Goal: Task Accomplishment & Management: Complete application form

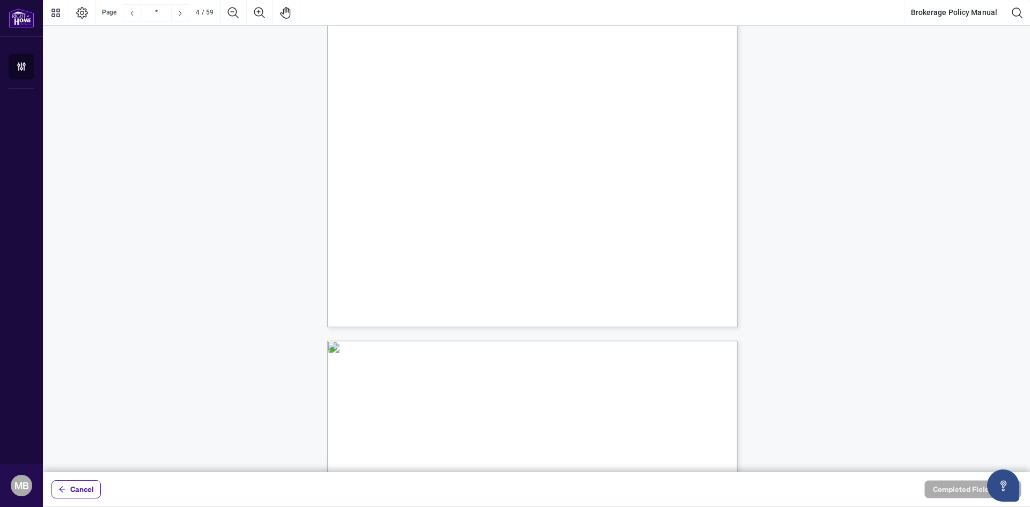
scroll to position [1876, 0]
click at [976, 14] on button "Brokerage Policy Manual" at bounding box center [953, 13] width 99 height 26
click at [76, 11] on icon "Page Layout" at bounding box center [82, 12] width 13 height 13
click at [65, 10] on button "Thumbnails" at bounding box center [56, 13] width 26 height 26
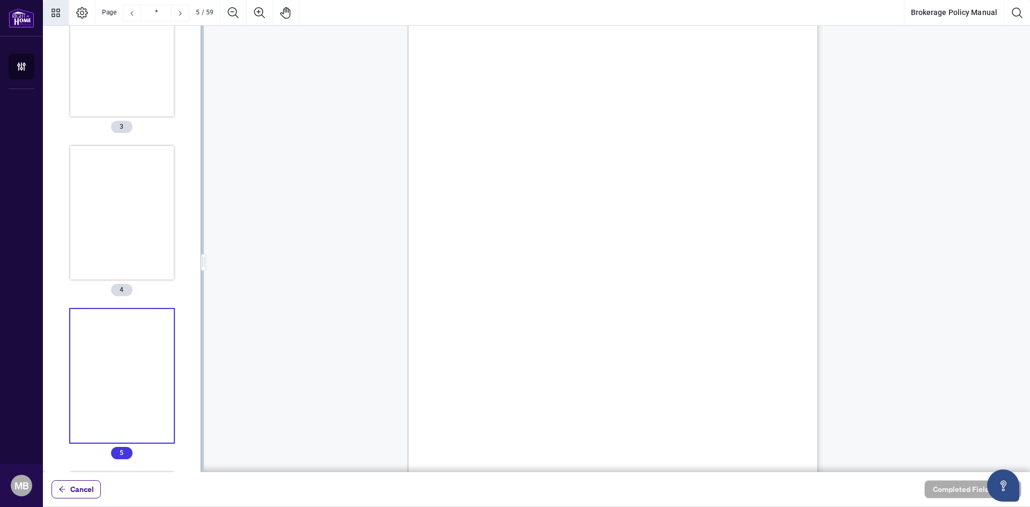
scroll to position [2251, 0]
click at [128, 16] on icon "Previous Page" at bounding box center [132, 13] width 9 height 9
type input "*"
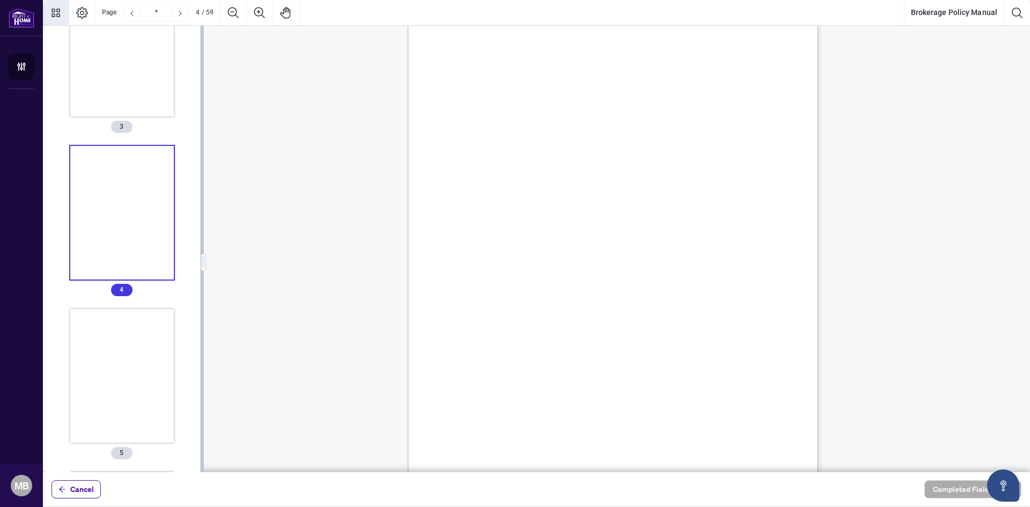
scroll to position [1633, 0]
click at [70, 488] on button "Cancel" at bounding box center [75, 489] width 49 height 18
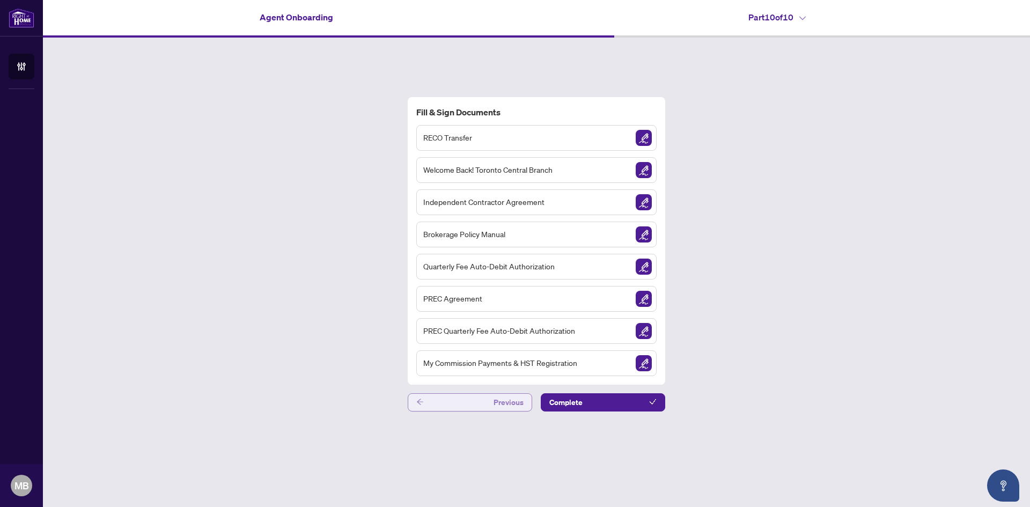
click at [446, 402] on button "Previous" at bounding box center [470, 402] width 124 height 18
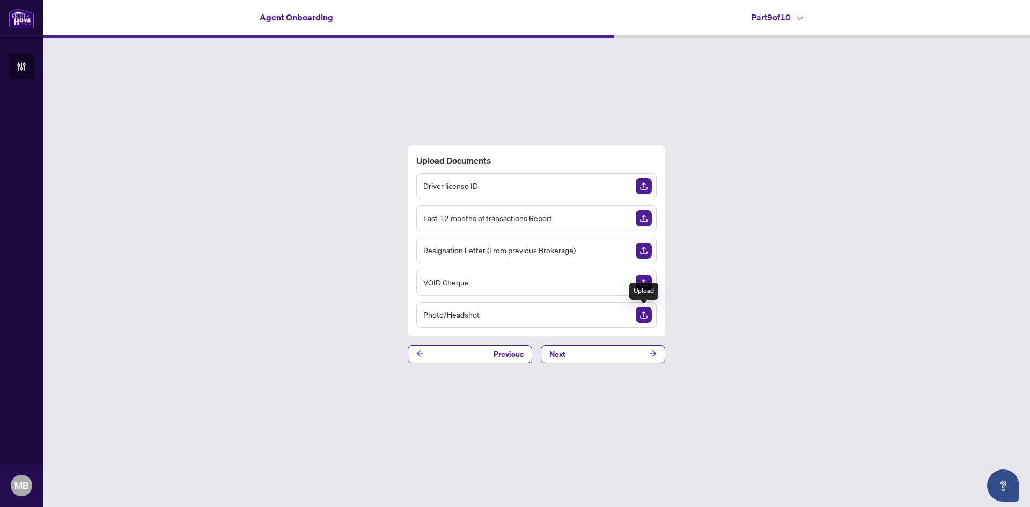
click at [640, 320] on img "Upload Document" at bounding box center [644, 315] width 16 height 16
click at [462, 355] on button "Previous" at bounding box center [470, 354] width 124 height 18
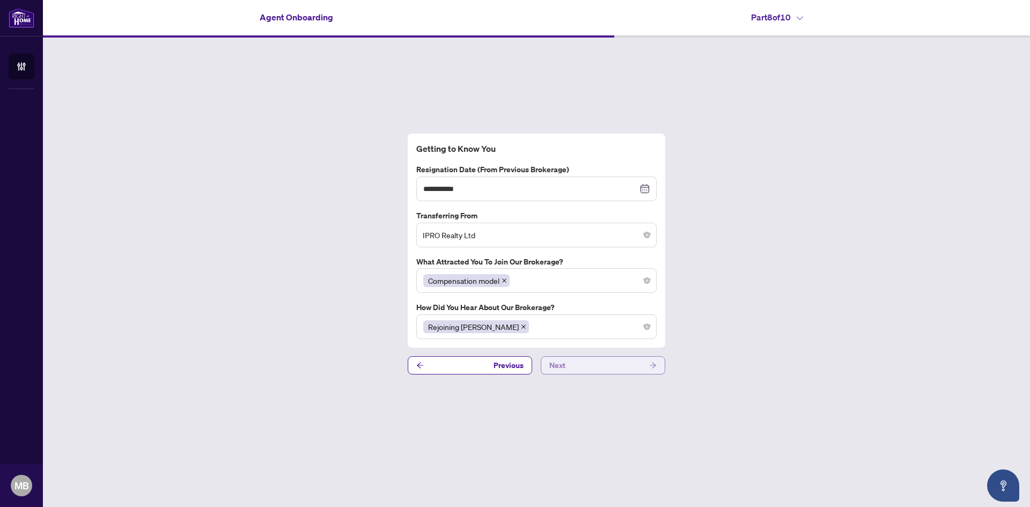
click at [585, 364] on button "Next" at bounding box center [603, 365] width 124 height 18
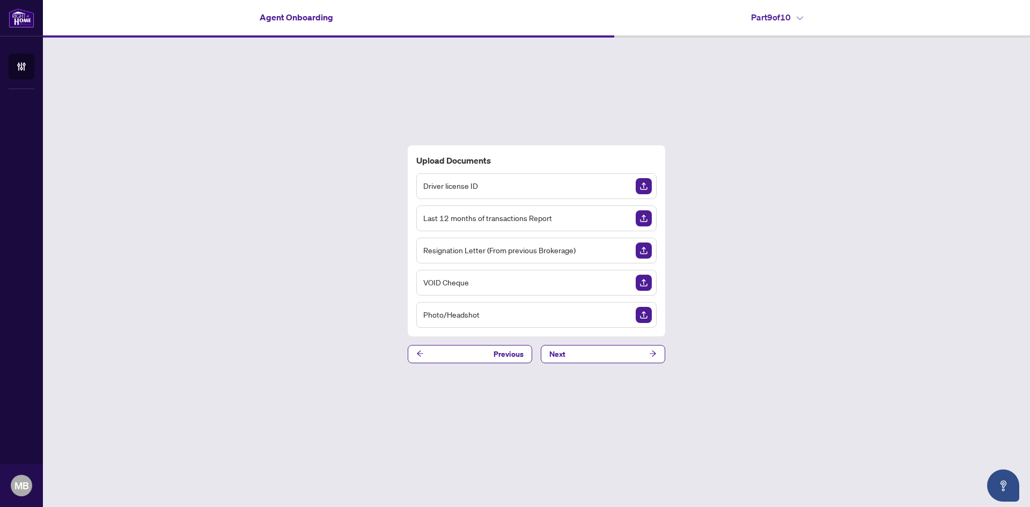
click at [644, 186] on img "Upload Document" at bounding box center [644, 186] width 16 height 16
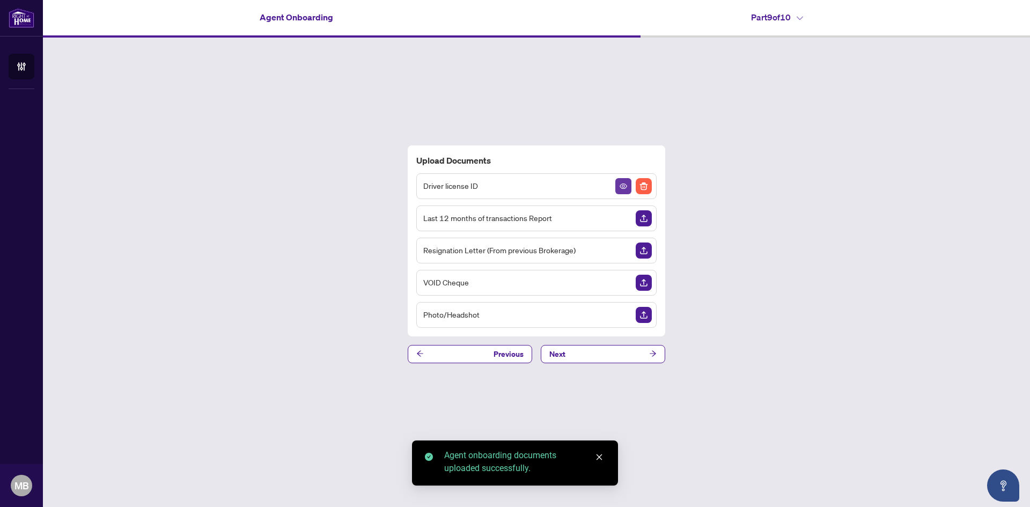
click at [617, 186] on button "button" at bounding box center [623, 186] width 16 height 16
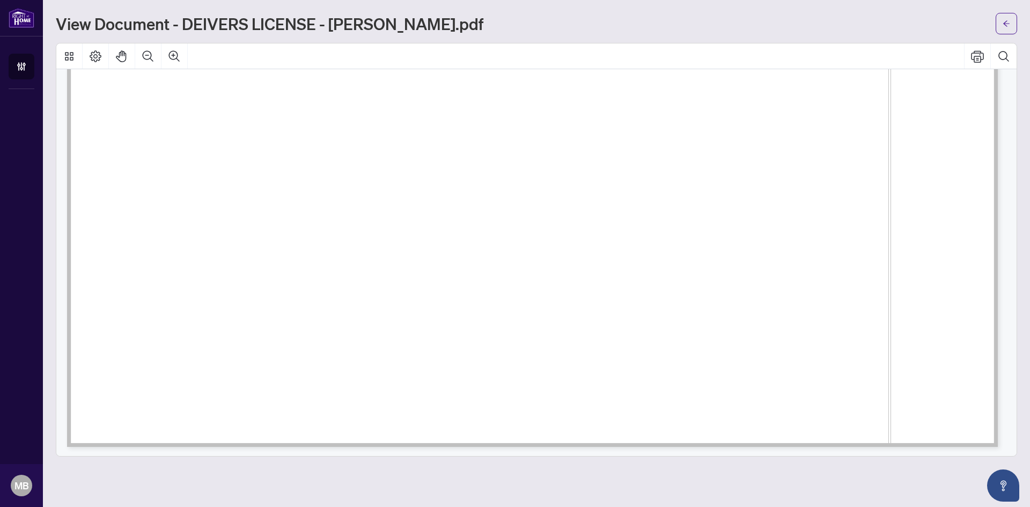
scroll to position [237, 0]
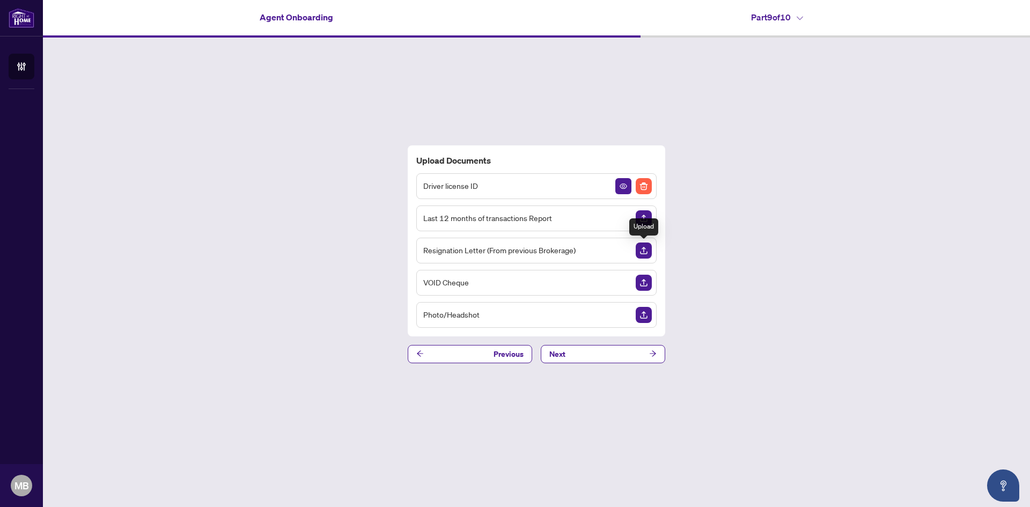
click at [648, 248] on img "Upload Document" at bounding box center [644, 250] width 16 height 16
click at [646, 314] on img "Upload Document" at bounding box center [644, 315] width 16 height 16
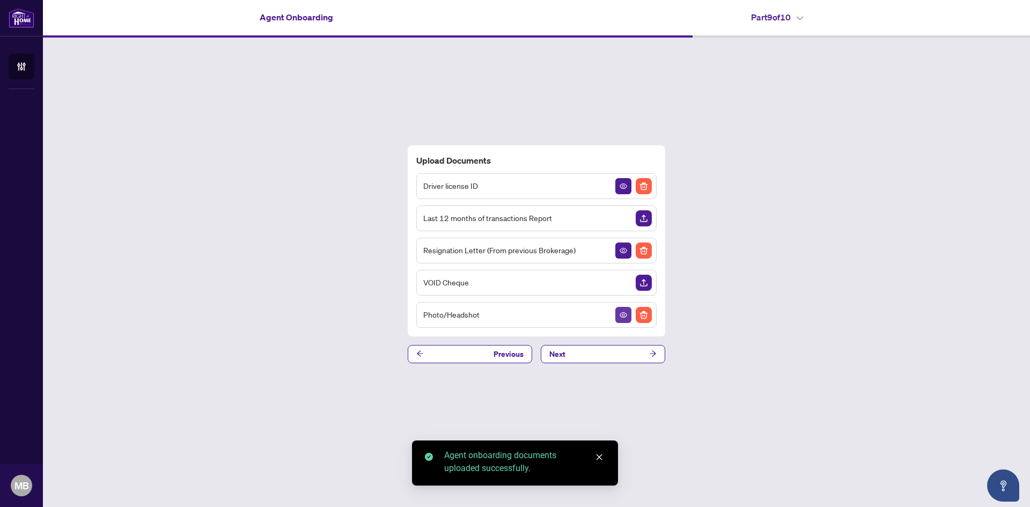
click at [616, 312] on button "button" at bounding box center [623, 315] width 16 height 16
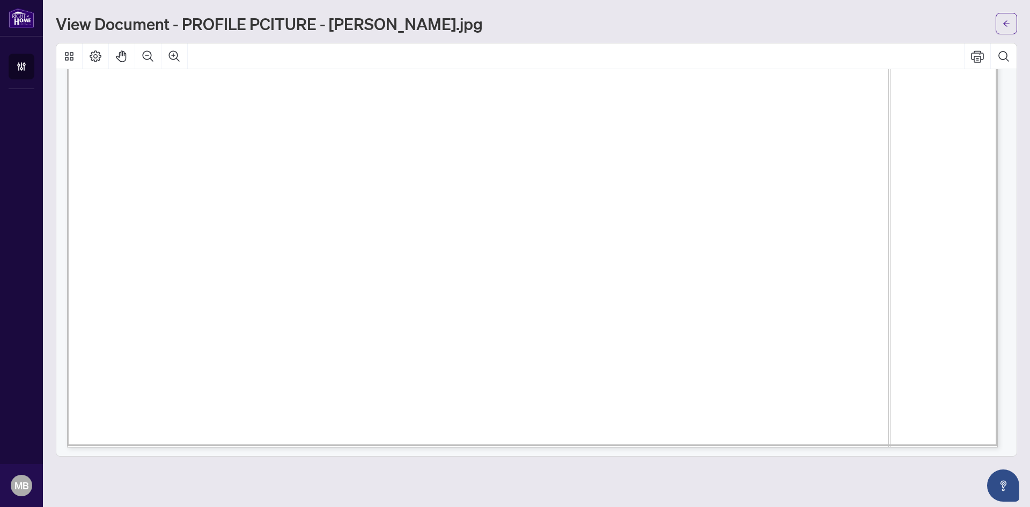
scroll to position [951, 0]
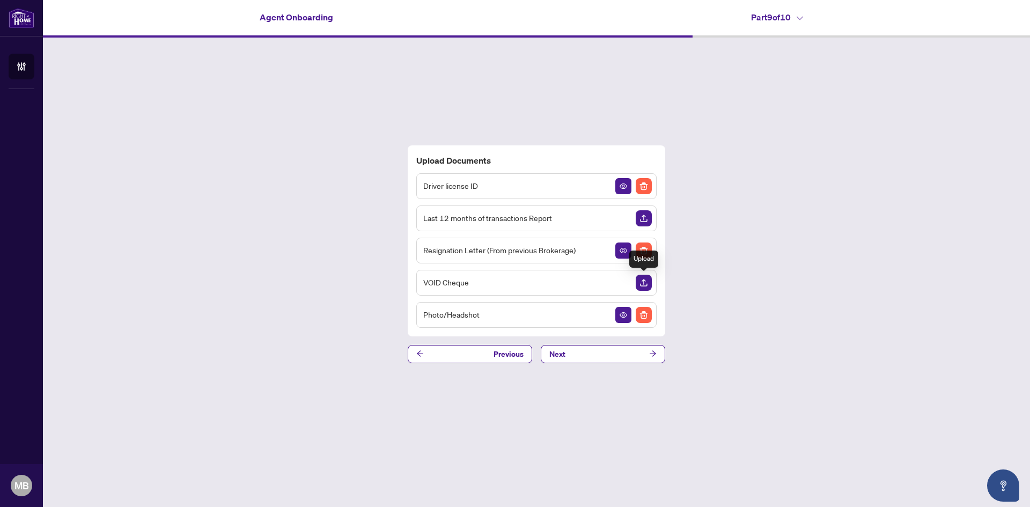
click at [643, 282] on img "Upload Document" at bounding box center [644, 283] width 16 height 16
click at [648, 220] on img "Upload Document" at bounding box center [644, 218] width 16 height 16
drag, startPoint x: 552, startPoint y: 220, endPoint x: 416, endPoint y: 226, distance: 136.4
click at [416, 226] on div "Upload Documents Driver license ID Last 12 months of transactions Report Resign…" at bounding box center [536, 240] width 257 height 191
click at [931, 192] on div "Upload Documents Driver license ID Last 12 months of transactions Report Resign…" at bounding box center [536, 254] width 987 height 433
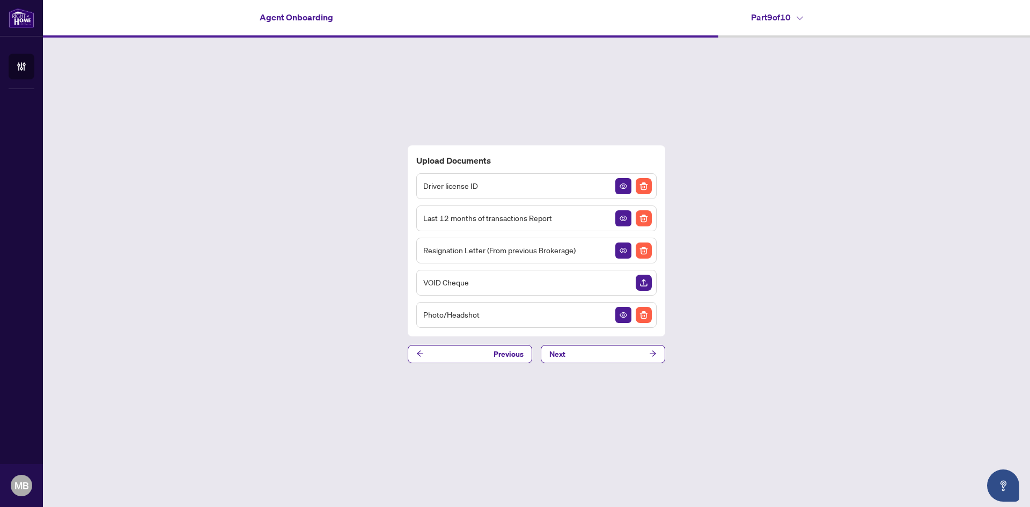
click at [641, 282] on img "Upload Document" at bounding box center [644, 283] width 16 height 16
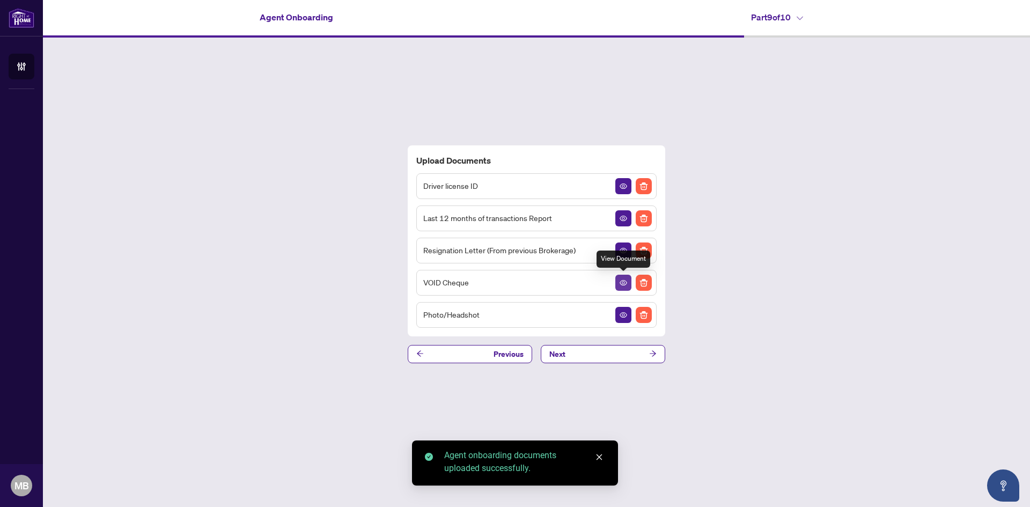
click at [625, 285] on icon "View Document" at bounding box center [624, 283] width 8 height 8
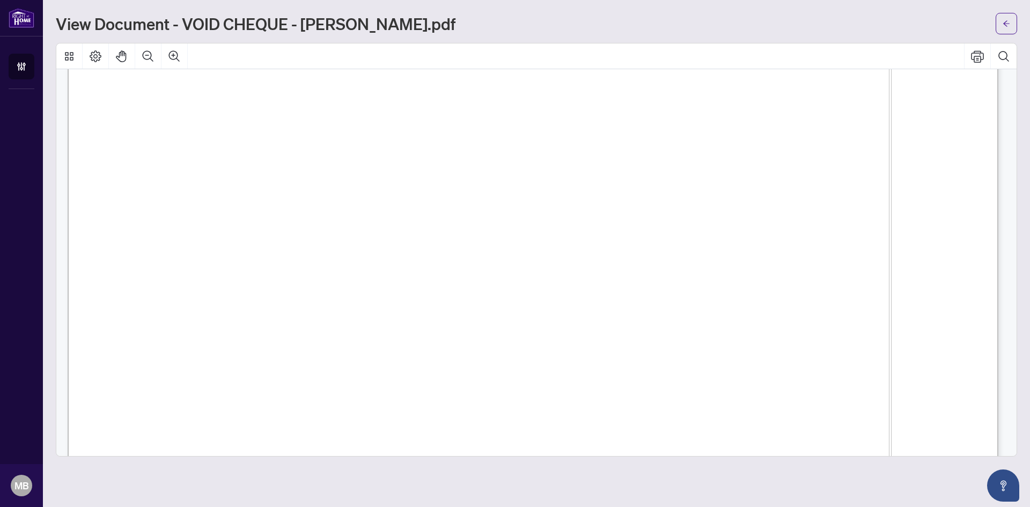
scroll to position [321, 0]
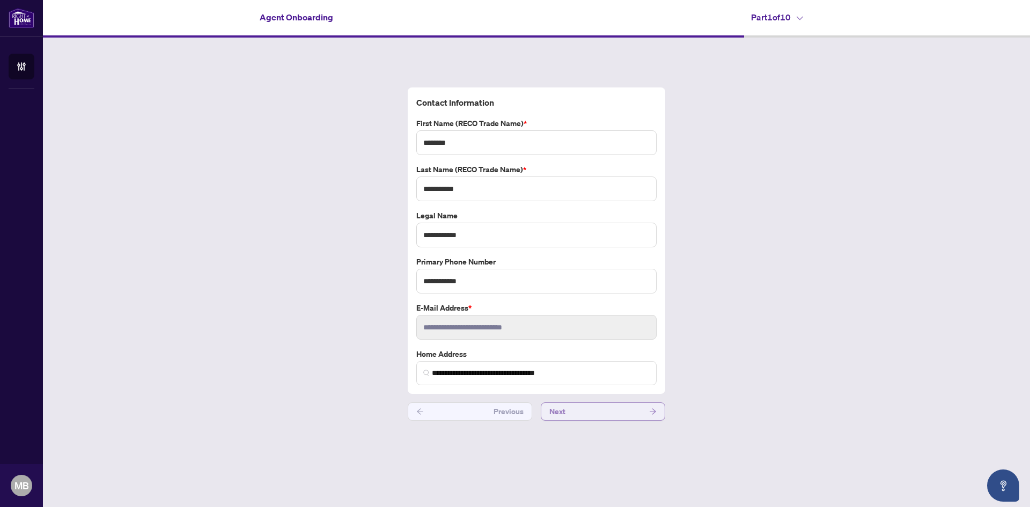
click at [607, 407] on button "Next" at bounding box center [603, 411] width 124 height 18
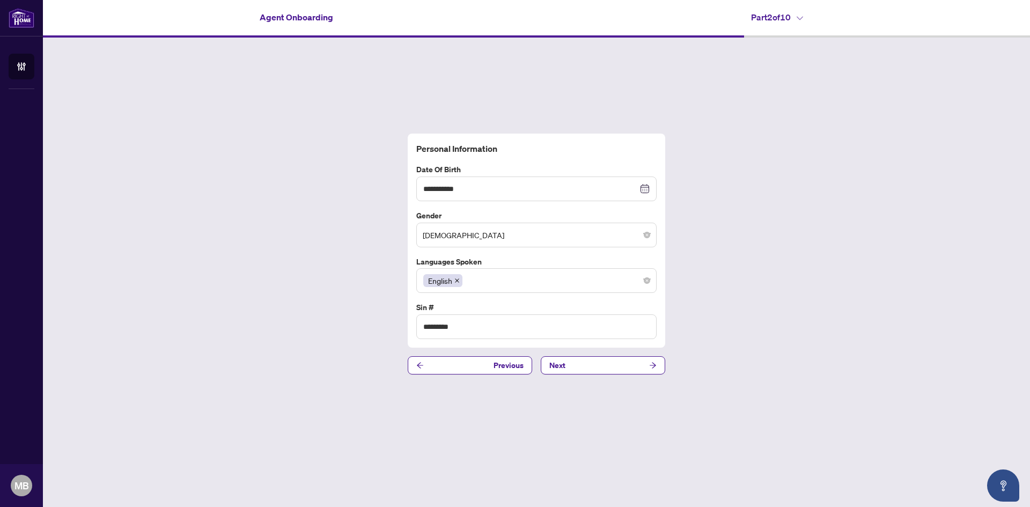
click at [601, 386] on div "**********" at bounding box center [536, 254] width 987 height 433
click at [601, 374] on button "Next" at bounding box center [603, 365] width 124 height 18
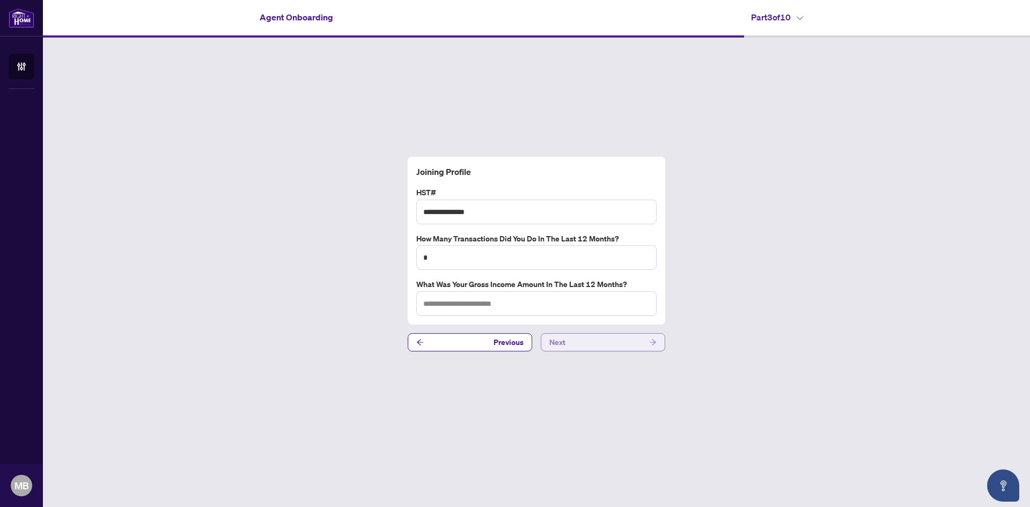
click at [600, 345] on button "Next" at bounding box center [603, 342] width 124 height 18
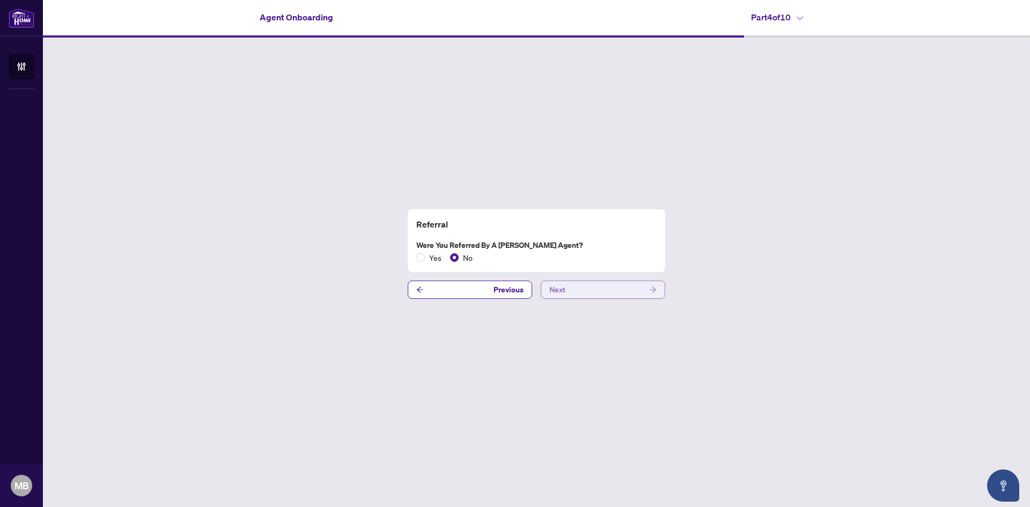
click at [609, 289] on button "Next" at bounding box center [603, 290] width 124 height 18
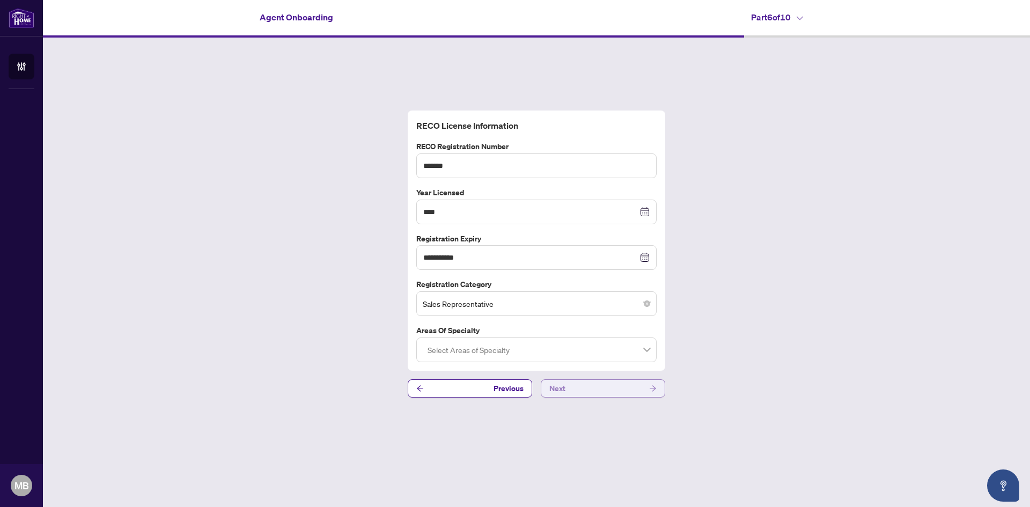
click at [603, 389] on button "Next" at bounding box center [603, 388] width 124 height 18
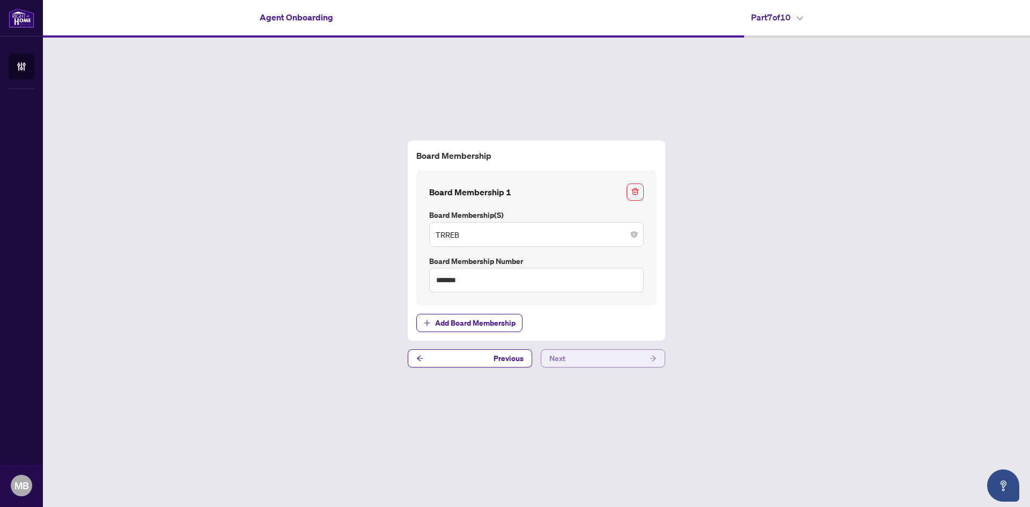
click at [604, 358] on button "Next" at bounding box center [603, 358] width 124 height 18
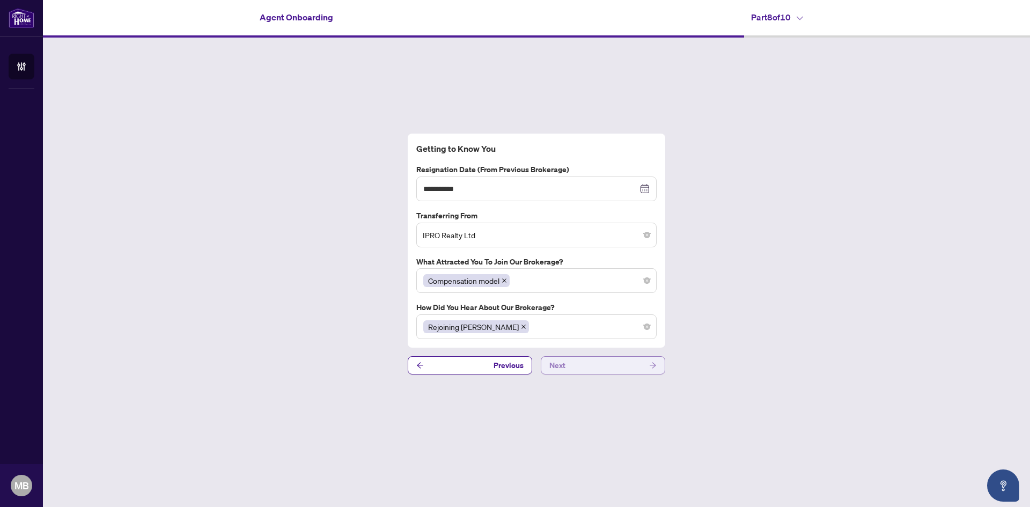
click at [579, 359] on button "Next" at bounding box center [603, 365] width 124 height 18
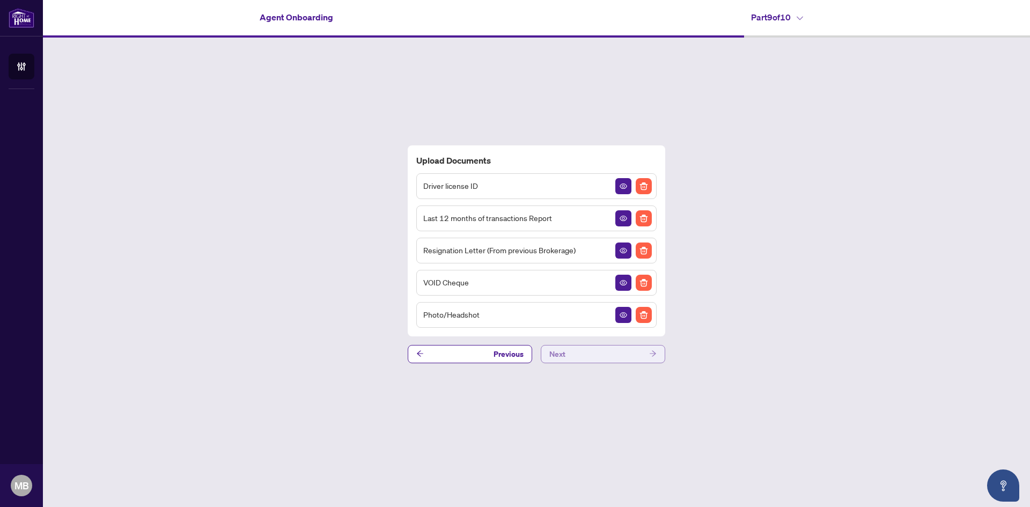
click at [579, 359] on button "Next" at bounding box center [603, 354] width 124 height 18
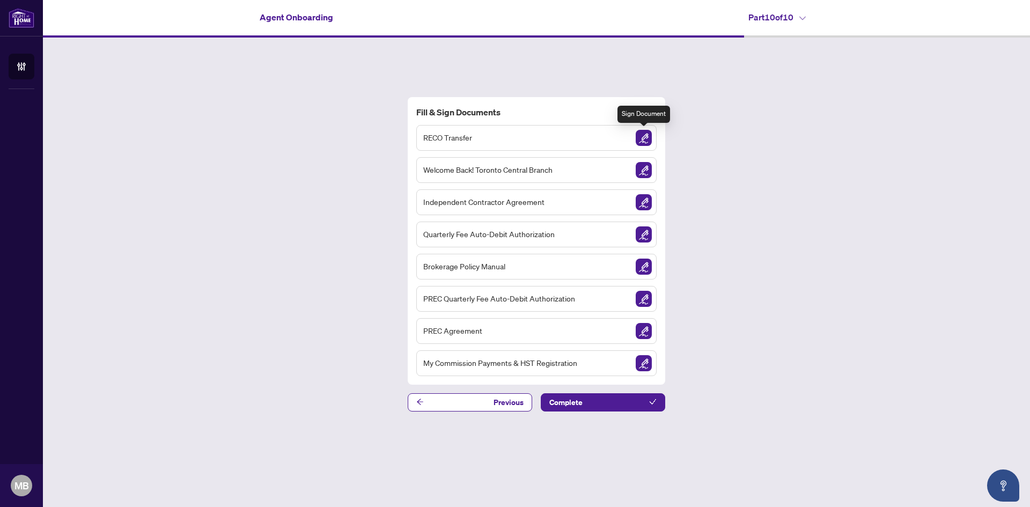
click at [642, 135] on img "Sign Document" at bounding box center [644, 138] width 16 height 16
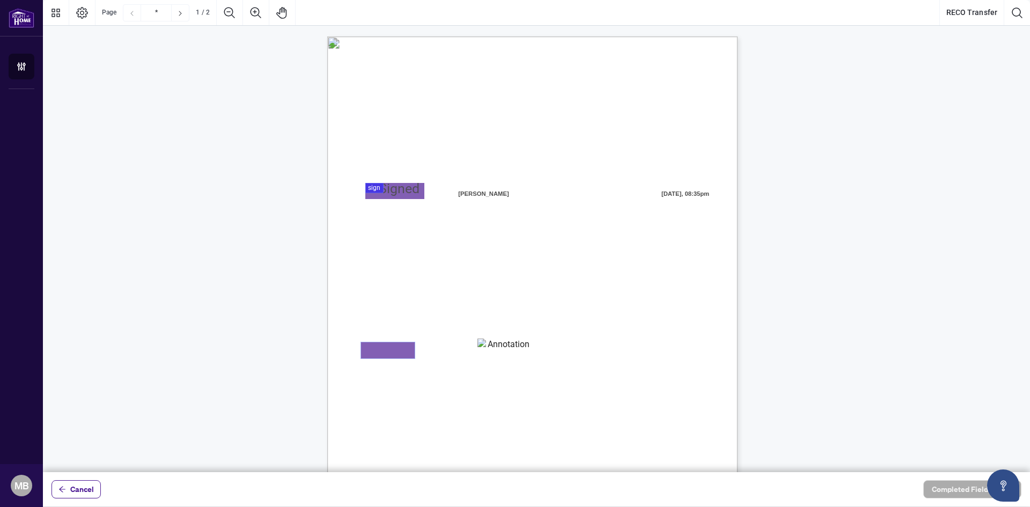
click at [392, 348] on textarea "01K2MRCYXGQRRZACZ0PR00P8S5" at bounding box center [388, 350] width 54 height 16
click at [376, 185] on div at bounding box center [536, 236] width 987 height 472
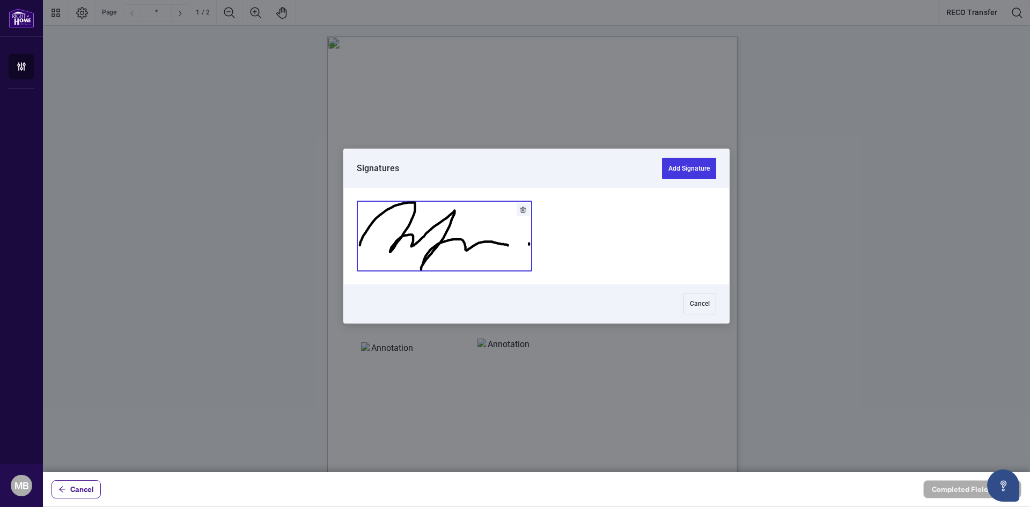
click at [453, 244] on button "Add Signature" at bounding box center [444, 236] width 174 height 70
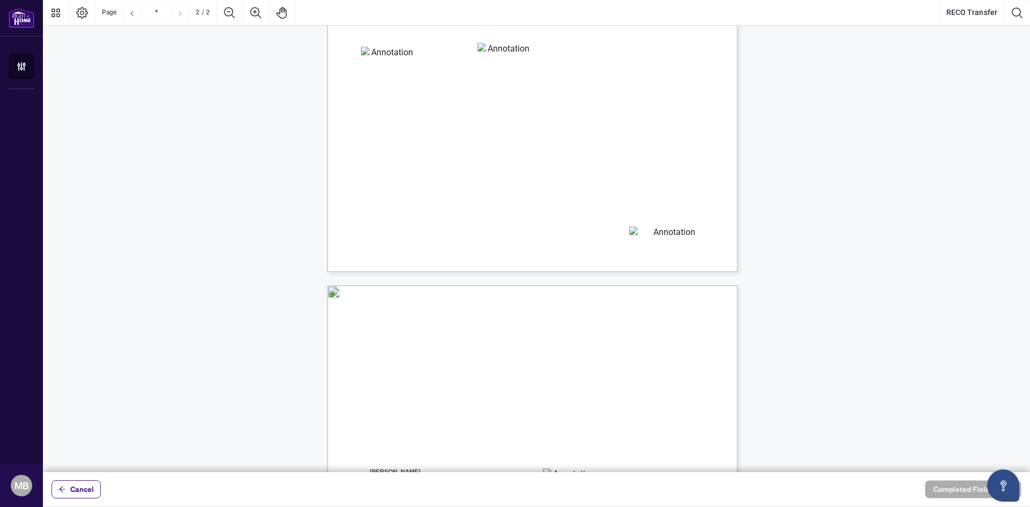
type input "*"
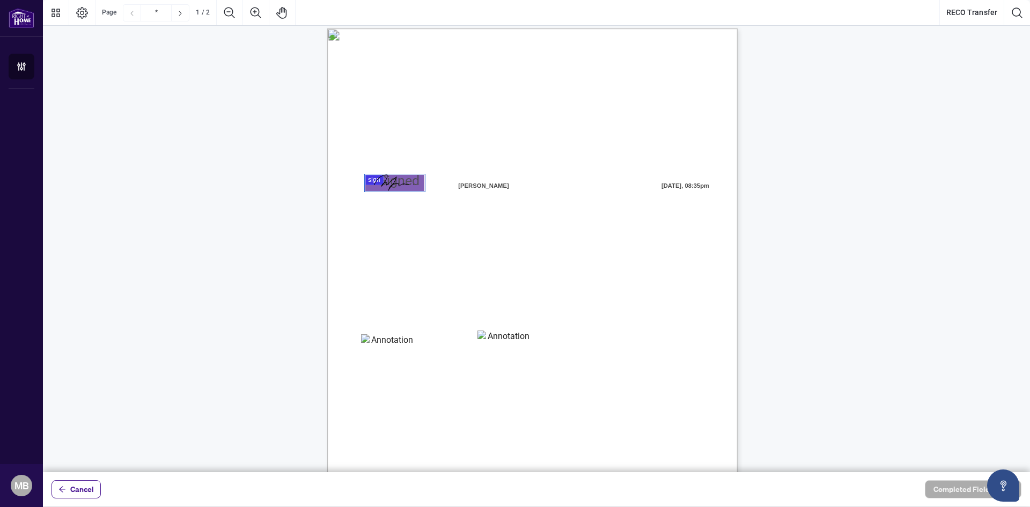
scroll to position [8, 0]
click at [393, 346] on textarea "01K2MRCYXGQRRZACZ0PR00P8S5" at bounding box center [388, 343] width 54 height 16
type textarea "***"
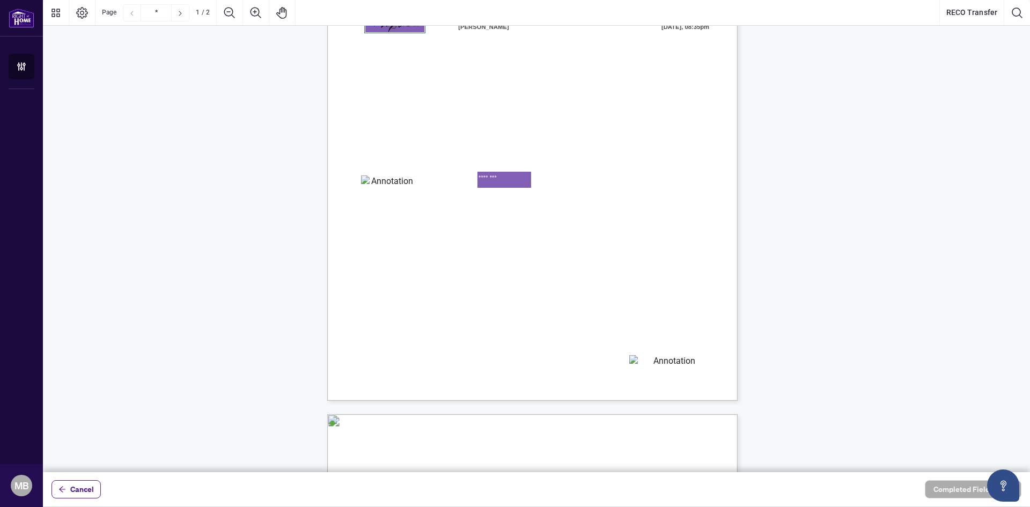
scroll to position [167, 0]
type textarea "********"
click at [660, 358] on textarea "01K2MRE3P92WSM04XTYFV6XJ4F" at bounding box center [670, 363] width 82 height 16
type textarea "**********"
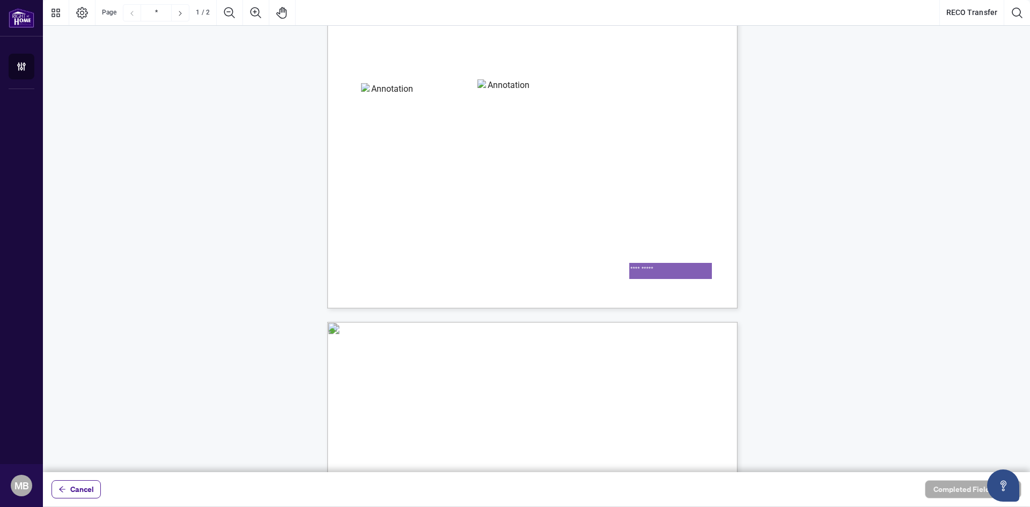
type input "*"
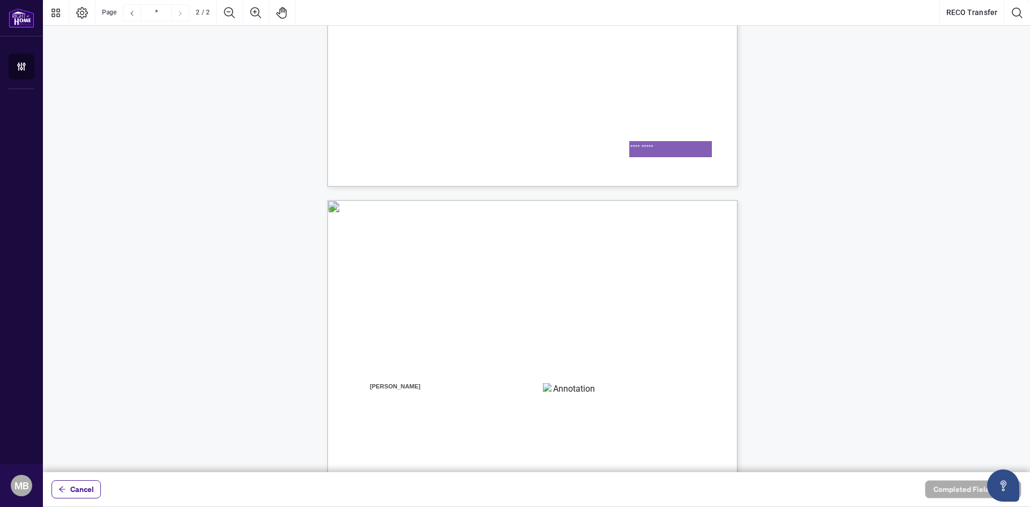
scroll to position [382, 0]
type textarea "**********"
click at [576, 393] on textarea "01K2MREFA6NZ9KNQ5V05XDH57Q" at bounding box center [570, 390] width 54 height 16
paste textarea "*******"
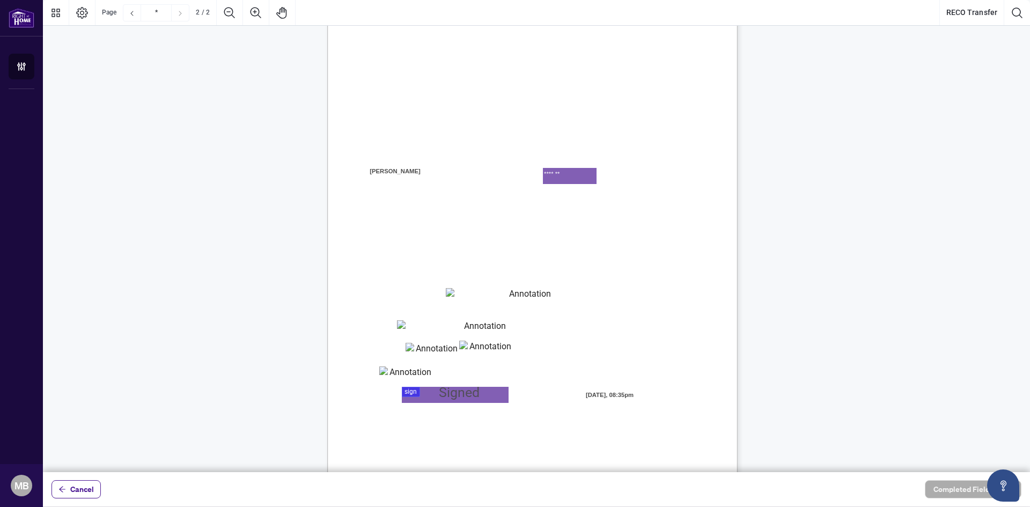
scroll to position [596, 0]
type textarea "*******"
click at [485, 292] on textarea "01K2MREKE0CCYV4MXJYP1MBH94" at bounding box center [526, 295] width 160 height 16
type textarea "**********"
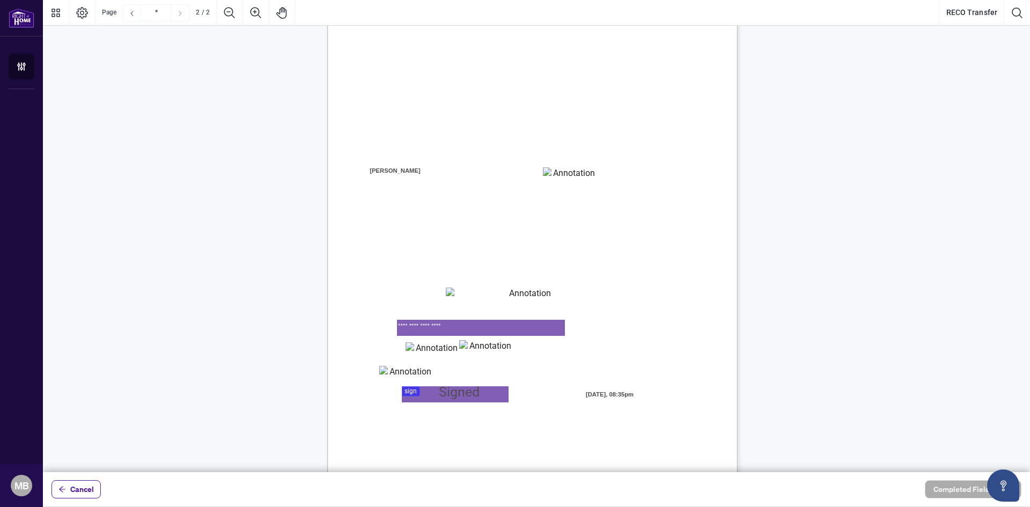
click at [434, 356] on textarea "01K2MRER79KMEXFPFFEQHYM9YQ" at bounding box center [432, 350] width 54 height 16
type textarea "**"
click at [411, 371] on textarea "01K2MREV7TMPYEYS2PS83BDD8N" at bounding box center [406, 374] width 54 height 16
type textarea "***"
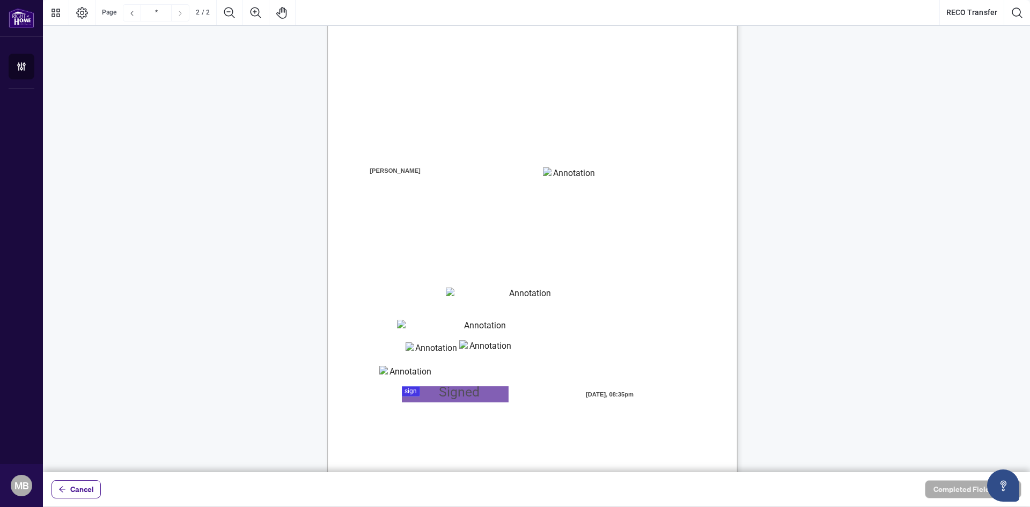
click at [407, 394] on div at bounding box center [536, 236] width 987 height 472
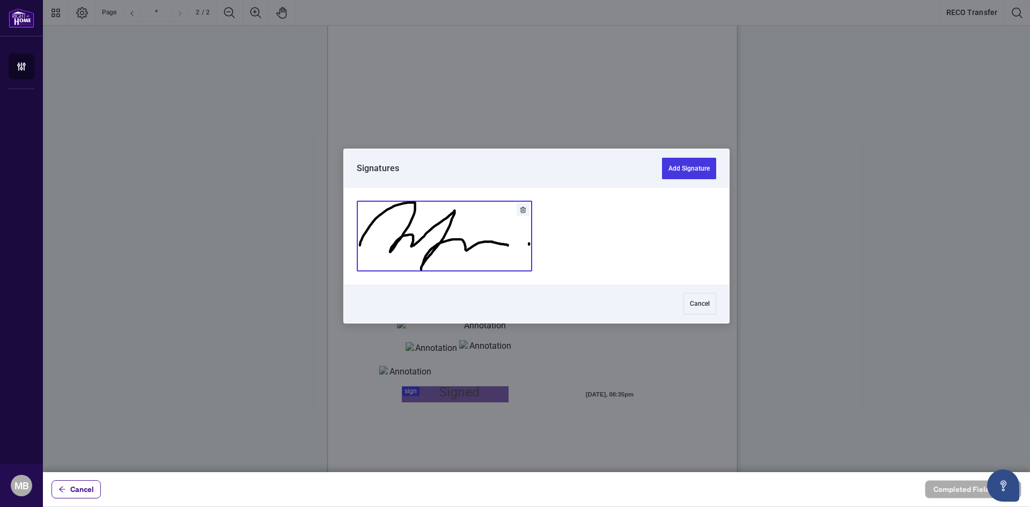
click at [430, 245] on button "Add Signature" at bounding box center [444, 236] width 174 height 70
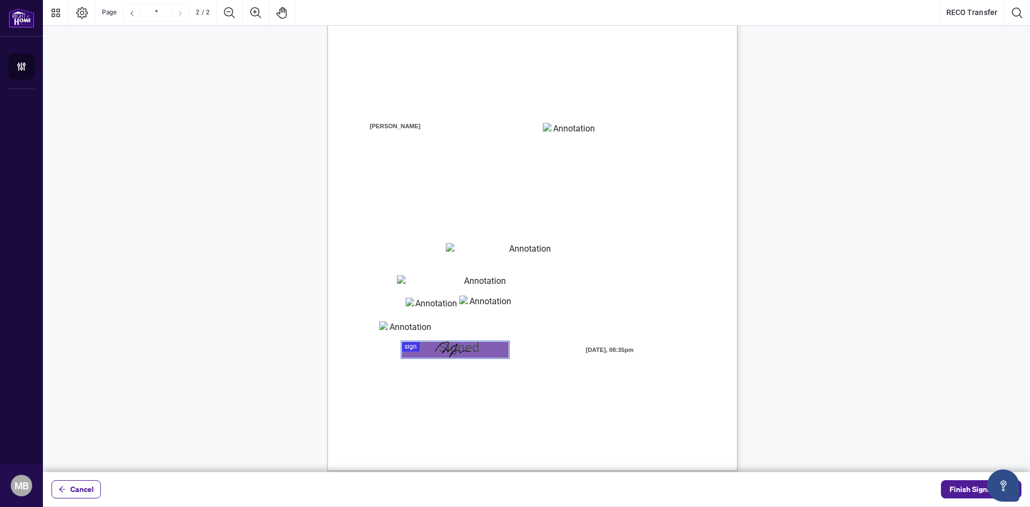
scroll to position [651, 0]
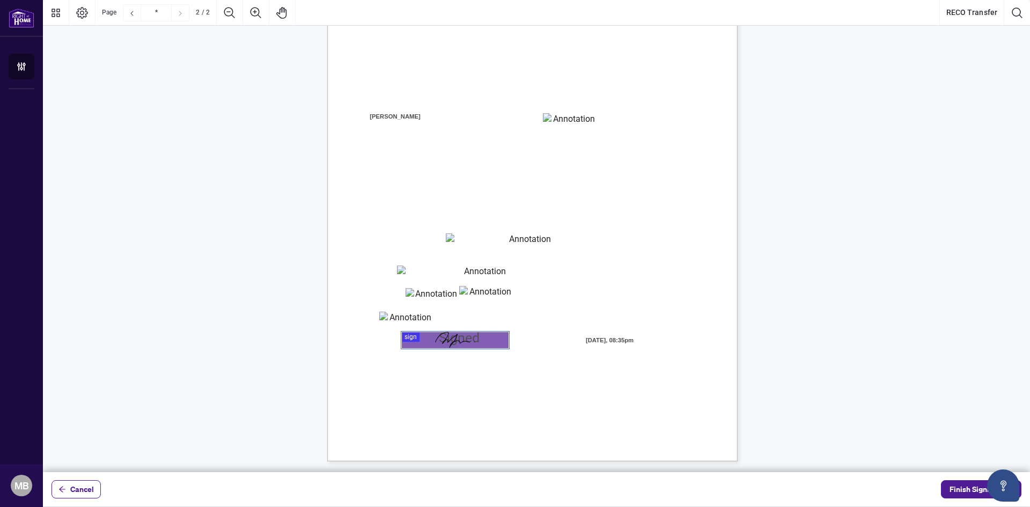
click at [368, 377] on span "E-mail" at bounding box center [360, 380] width 16 height 8
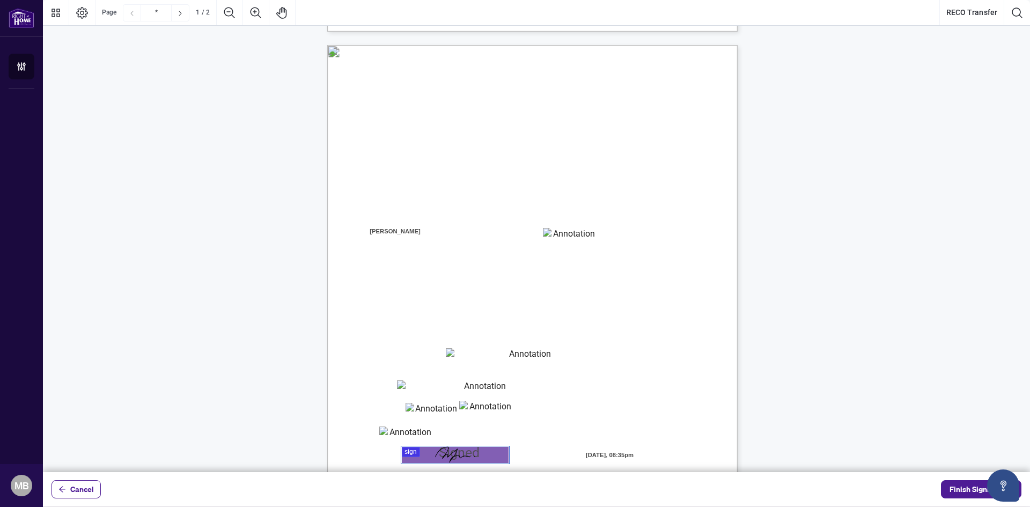
type input "*"
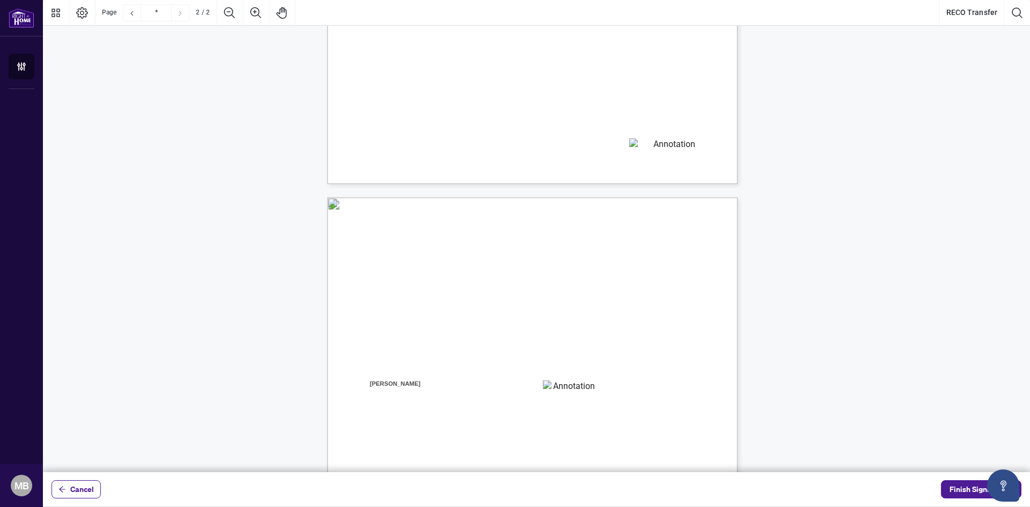
scroll to position [383, 0]
click at [659, 144] on textarea "**********" at bounding box center [670, 147] width 83 height 16
click at [659, 145] on textarea "**********" at bounding box center [670, 147] width 83 height 16
type textarea "**********"
click at [961, 490] on span "Finish Signing" at bounding box center [973, 489] width 48 height 17
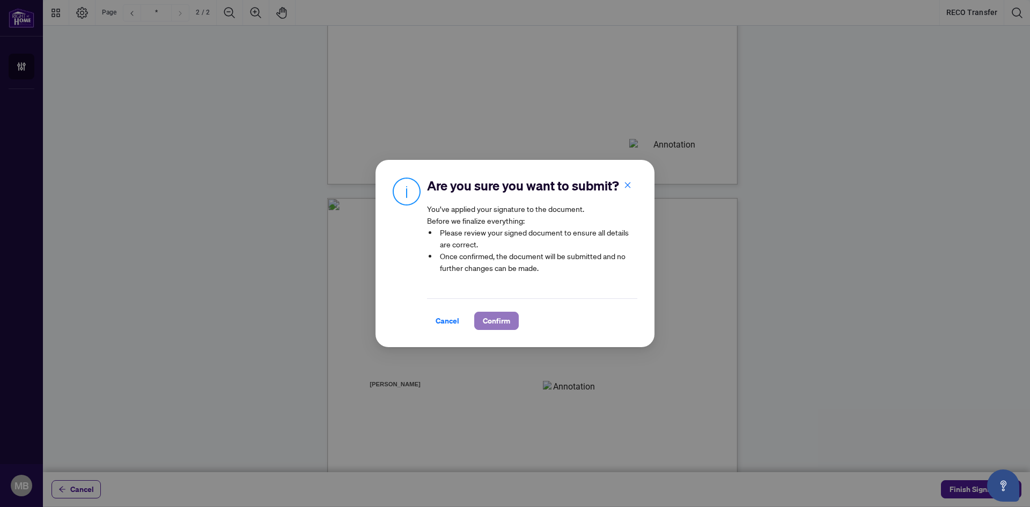
click at [495, 313] on span "Confirm" at bounding box center [496, 320] width 27 height 17
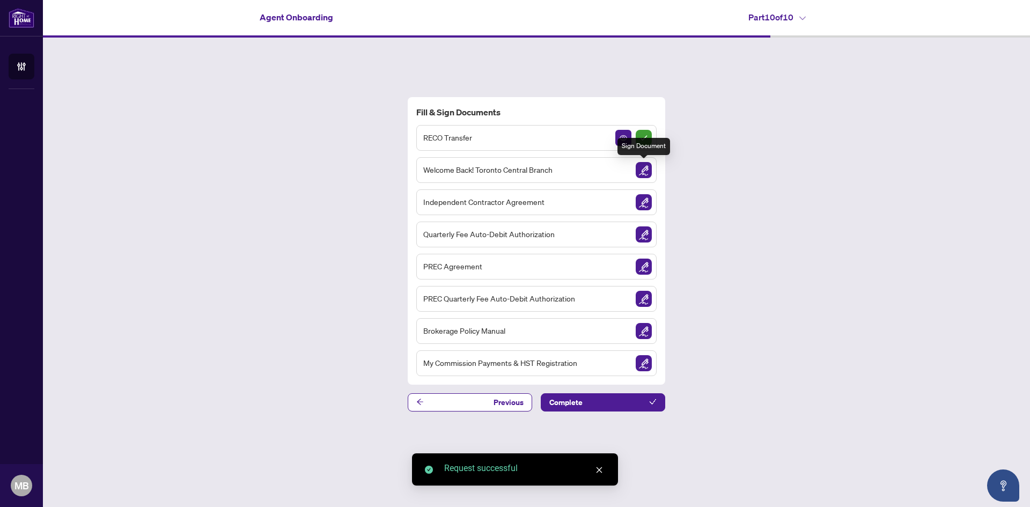
click at [645, 174] on img "Sign Document" at bounding box center [644, 170] width 16 height 16
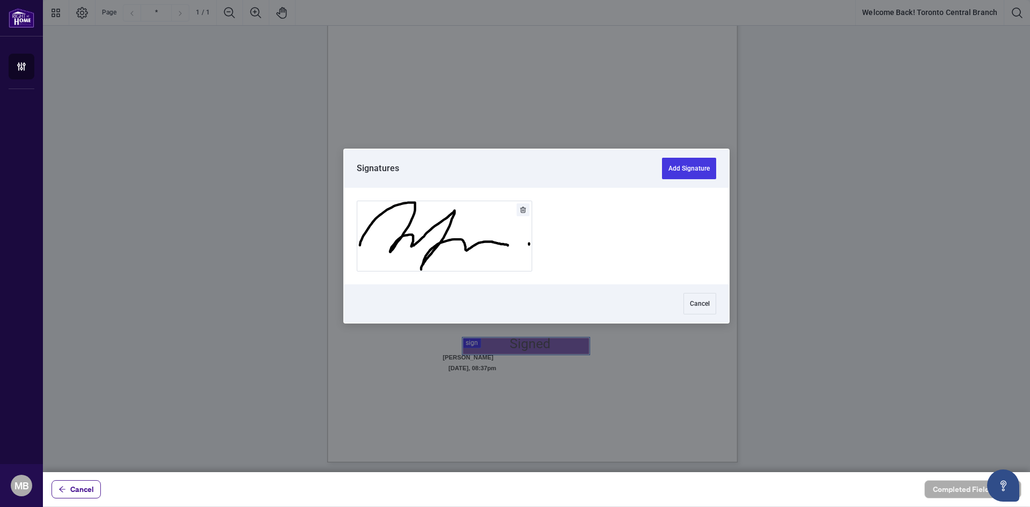
click at [478, 340] on div at bounding box center [536, 236] width 987 height 472
click at [453, 242] on button "Add Signature" at bounding box center [444, 236] width 174 height 70
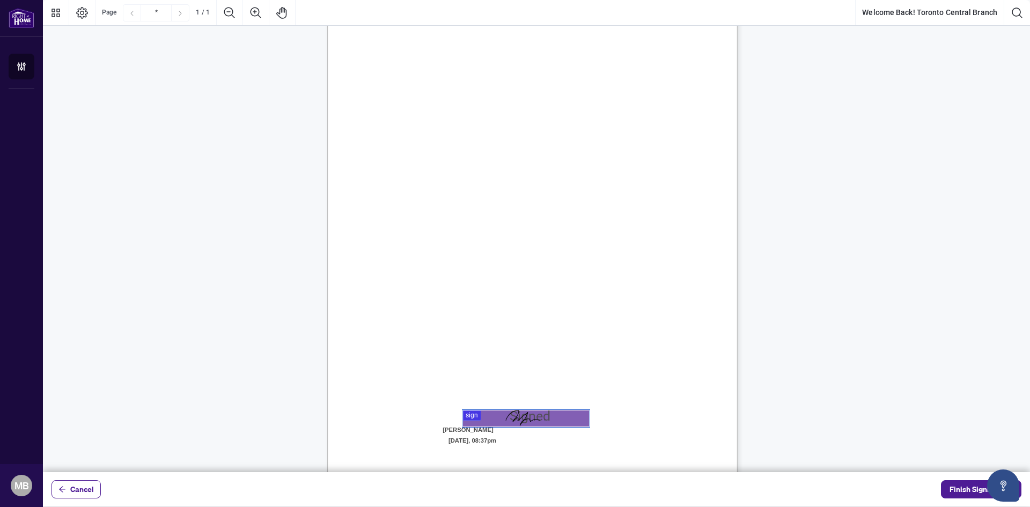
scroll to position [0, 0]
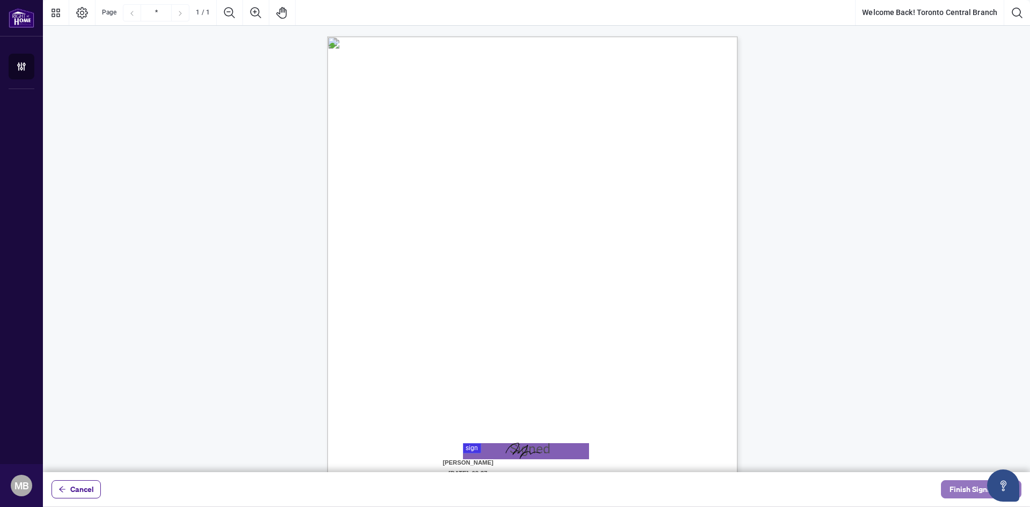
click at [972, 492] on span "Finish Signing" at bounding box center [973, 489] width 48 height 17
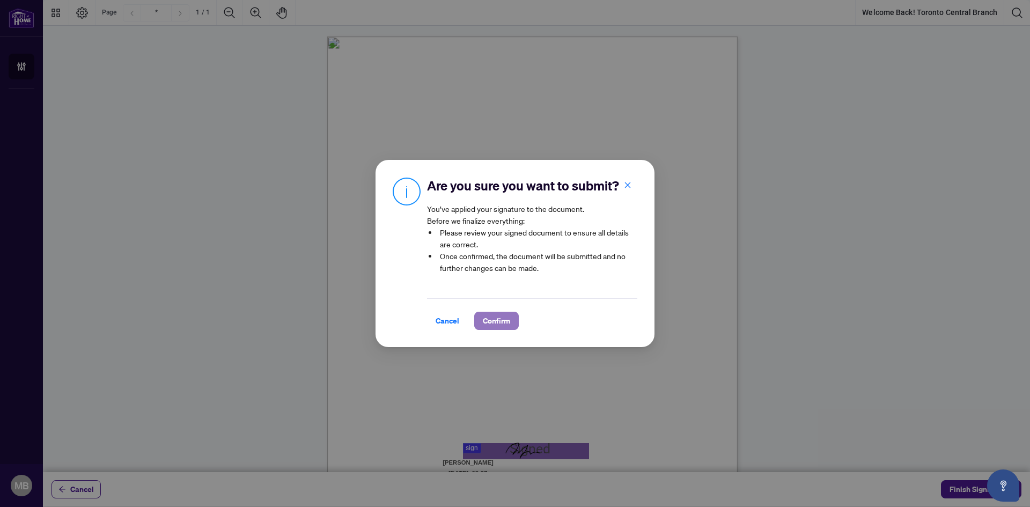
click at [483, 318] on span "Confirm" at bounding box center [496, 320] width 27 height 17
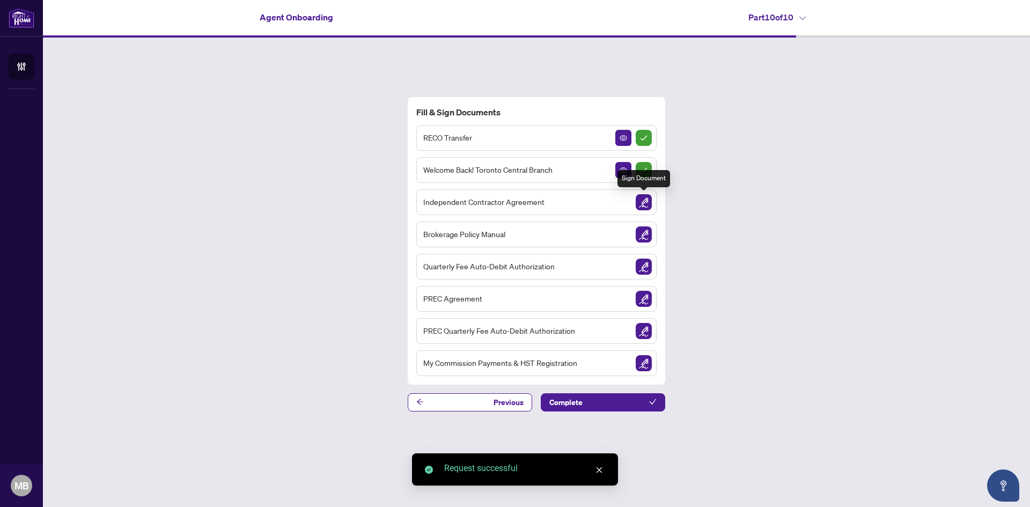
click at [644, 205] on img "Sign Document" at bounding box center [644, 202] width 16 height 16
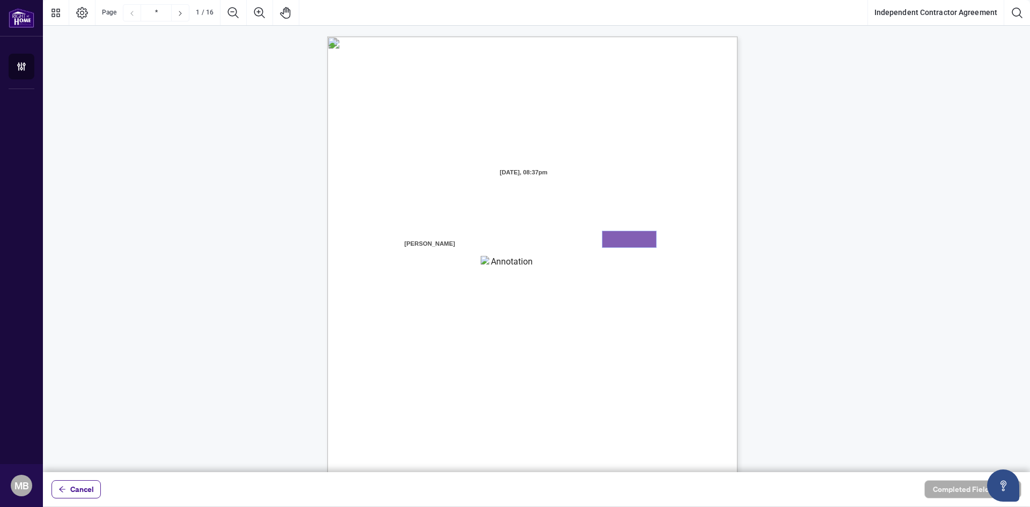
click at [636, 238] on textarea "01K2MR5S0DJEMWVANSBMNGBMBP" at bounding box center [629, 239] width 54 height 16
type textarea "*******"
click at [497, 264] on textarea "01K2MR5THC450VC3F7Z1F4P4VW" at bounding box center [508, 264] width 54 height 16
click at [482, 262] on textarea "*********" at bounding box center [508, 264] width 54 height 16
paste textarea "**********"
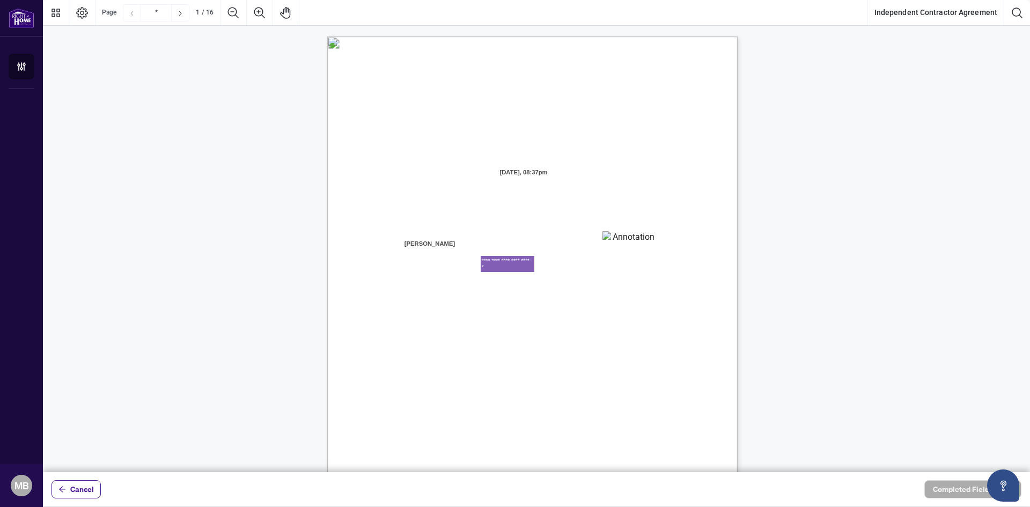
type textarea "**********"
click at [518, 267] on textarea "**********" at bounding box center [508, 264] width 54 height 16
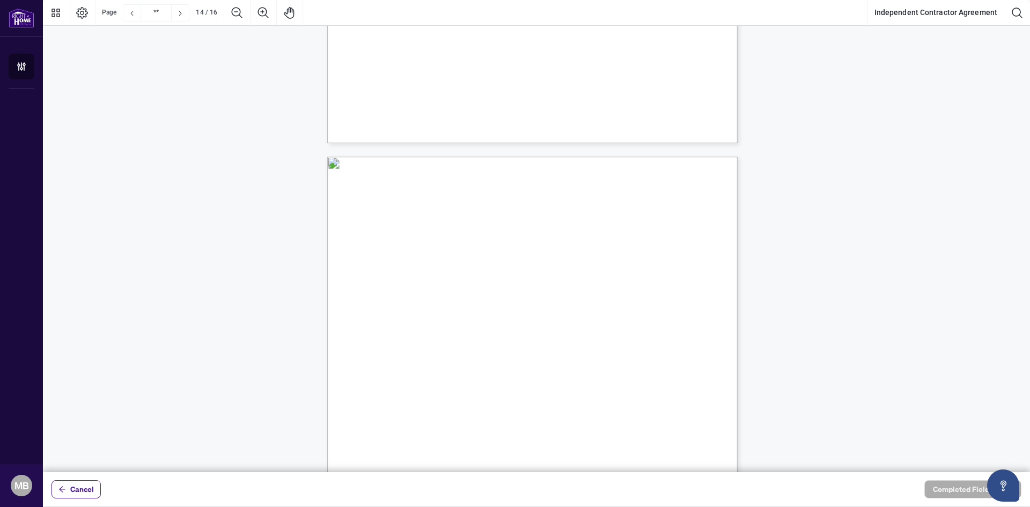
scroll to position [8273, 0]
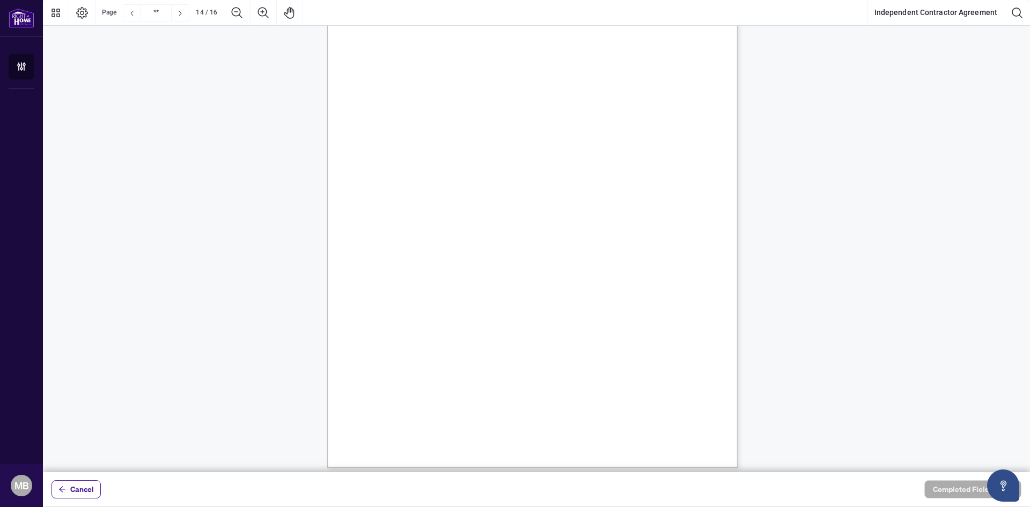
type input "**"
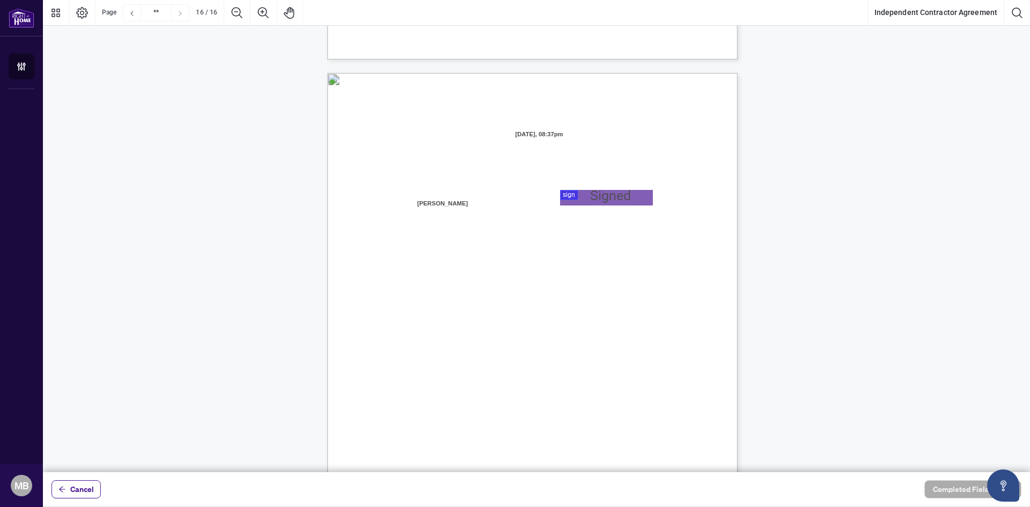
scroll to position [8031, 0]
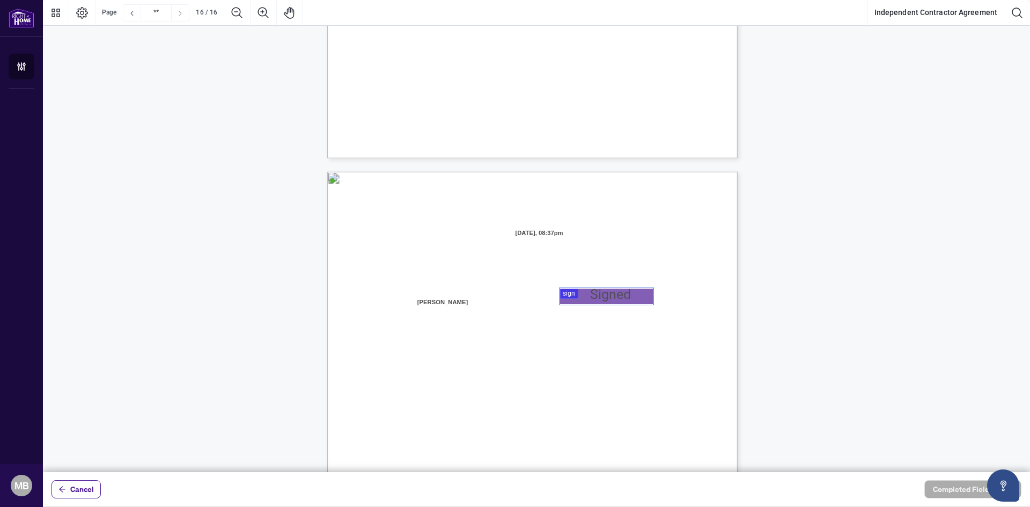
click at [572, 294] on div at bounding box center [536, 236] width 987 height 472
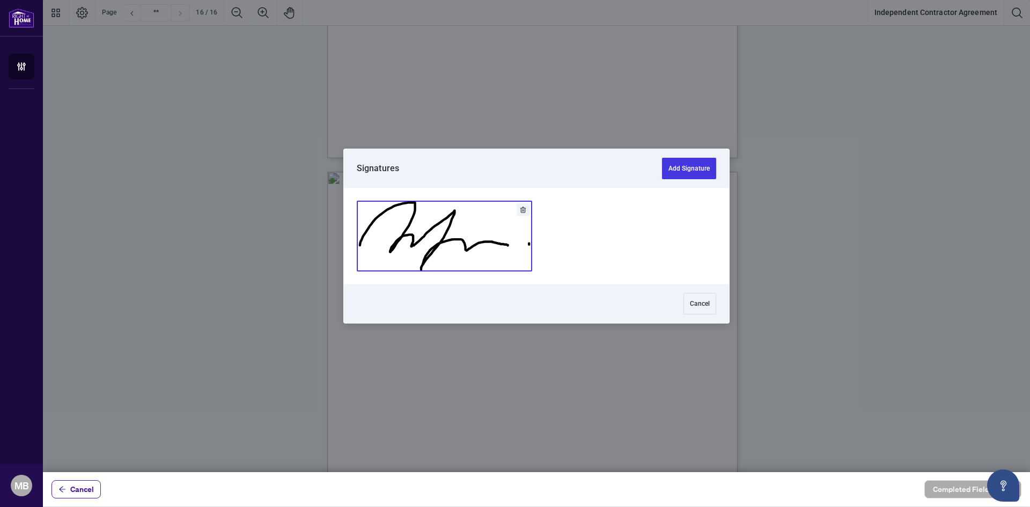
click at [439, 233] on button "Add Signature" at bounding box center [444, 236] width 174 height 70
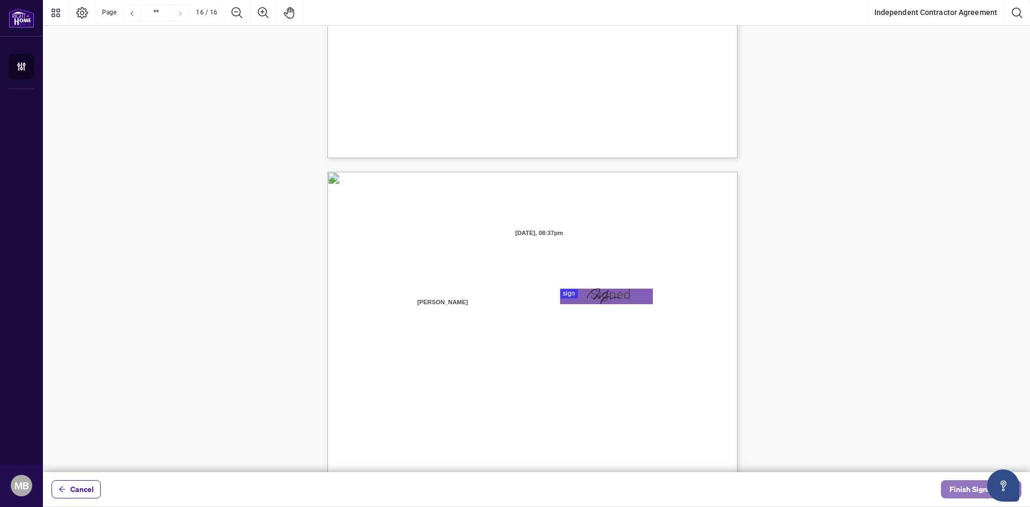
click at [973, 489] on span "Finish Signing" at bounding box center [973, 489] width 48 height 17
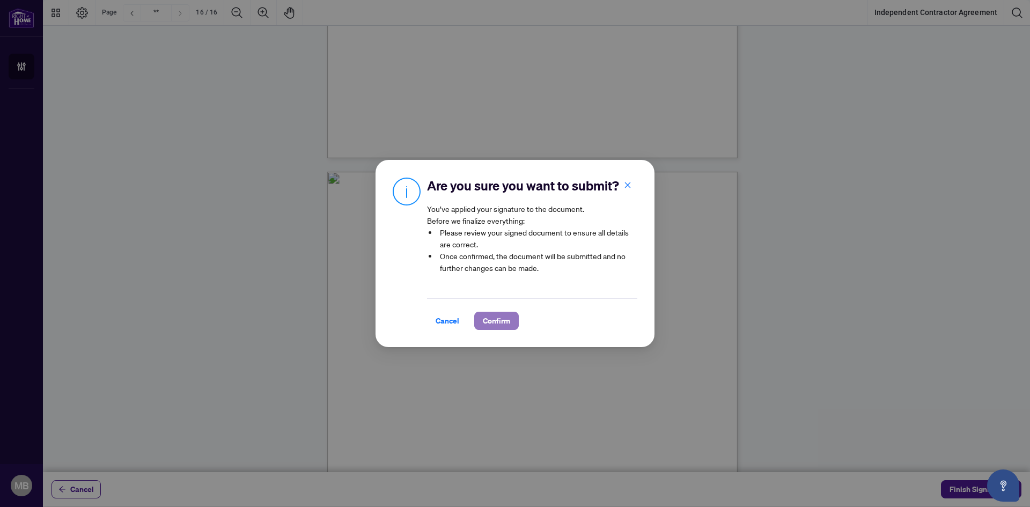
click at [508, 321] on span "Confirm" at bounding box center [496, 320] width 27 height 17
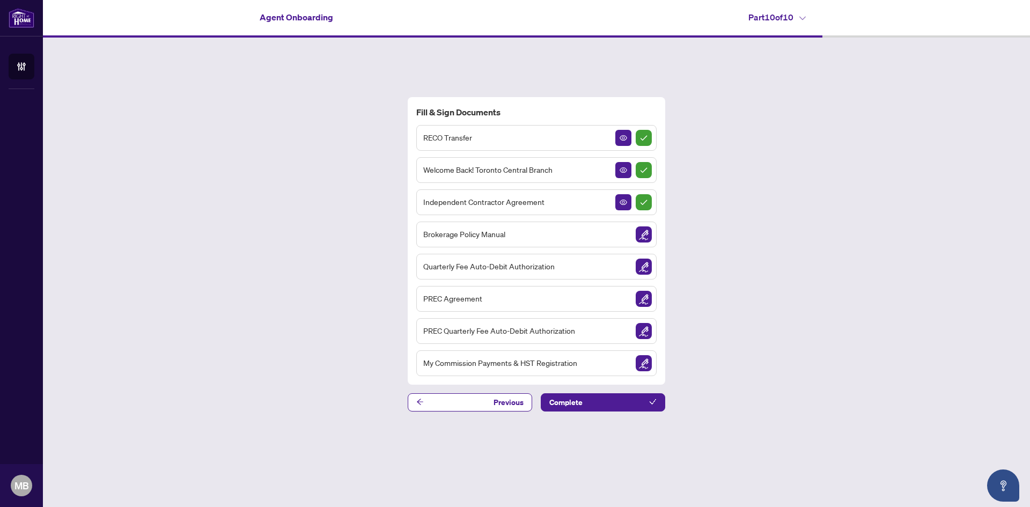
click at [644, 269] on img "Sign Document" at bounding box center [644, 267] width 16 height 16
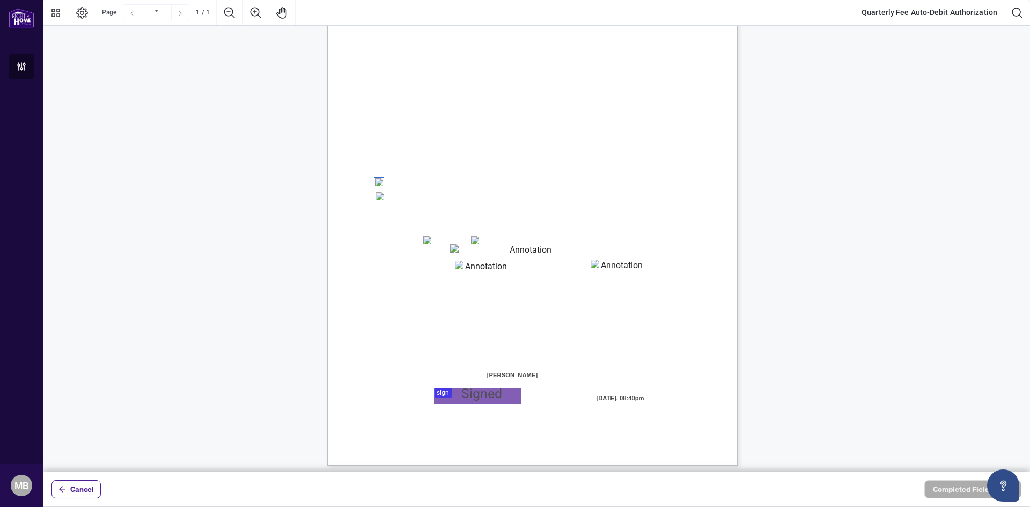
scroll to position [106, 0]
click at [447, 394] on div at bounding box center [536, 236] width 987 height 472
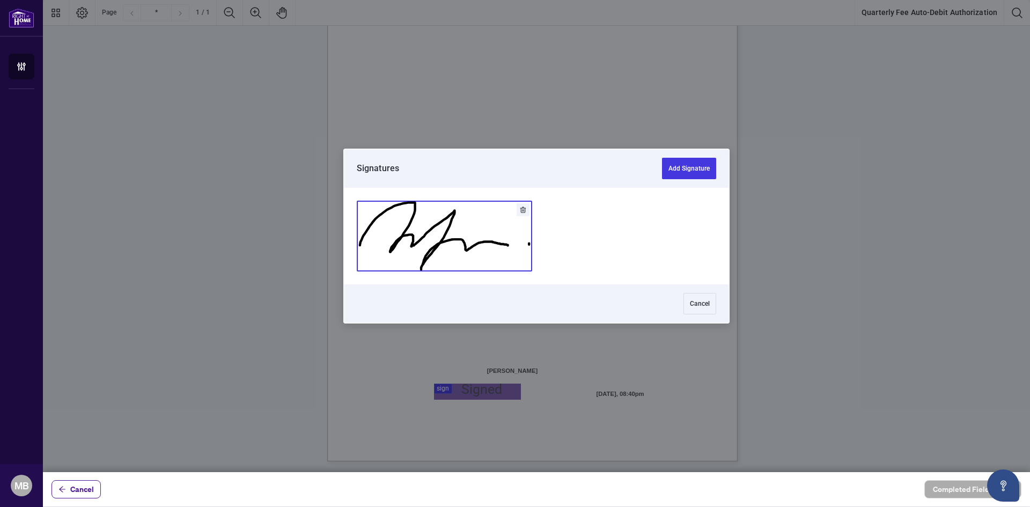
click at [453, 215] on button "Add Signature" at bounding box center [444, 236] width 174 height 70
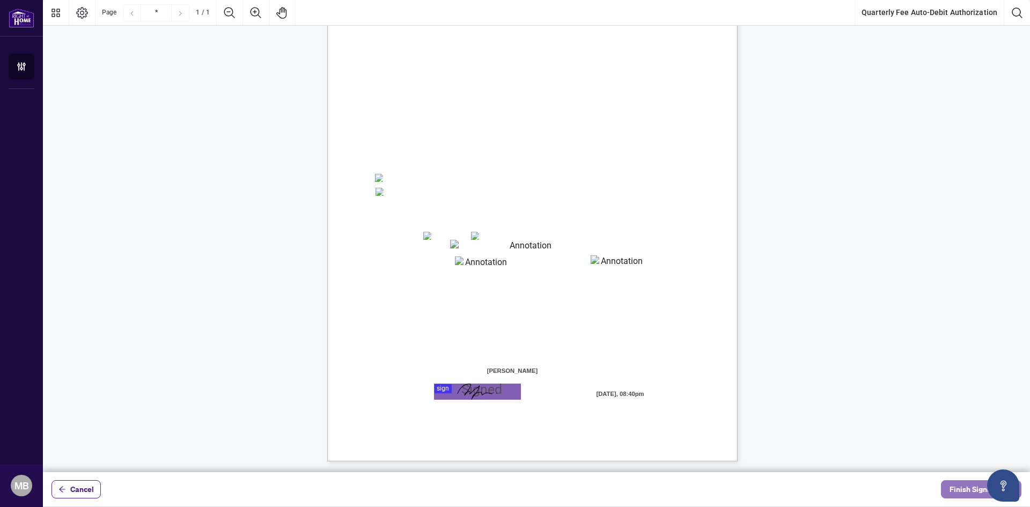
click at [961, 497] on span "Finish Signing" at bounding box center [973, 489] width 48 height 17
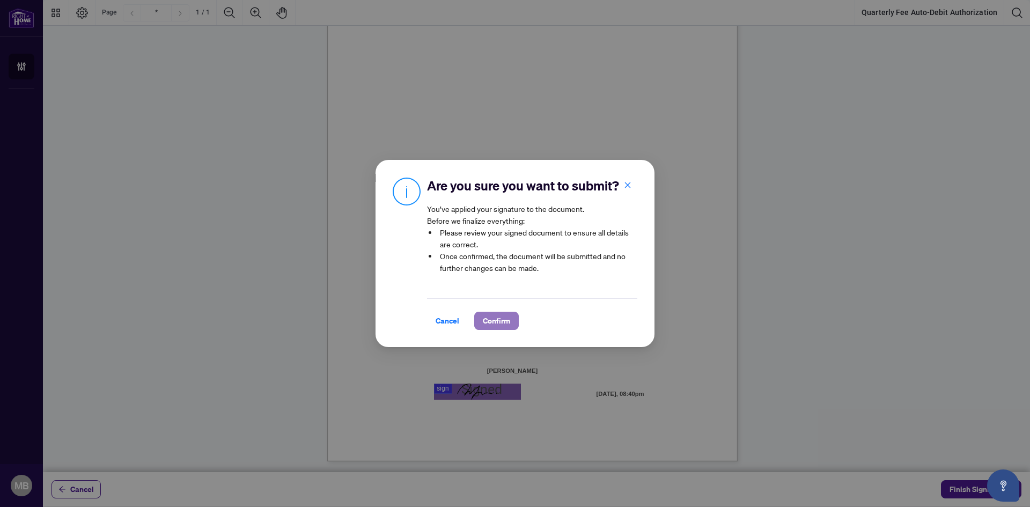
click at [500, 325] on span "Confirm" at bounding box center [496, 320] width 27 height 17
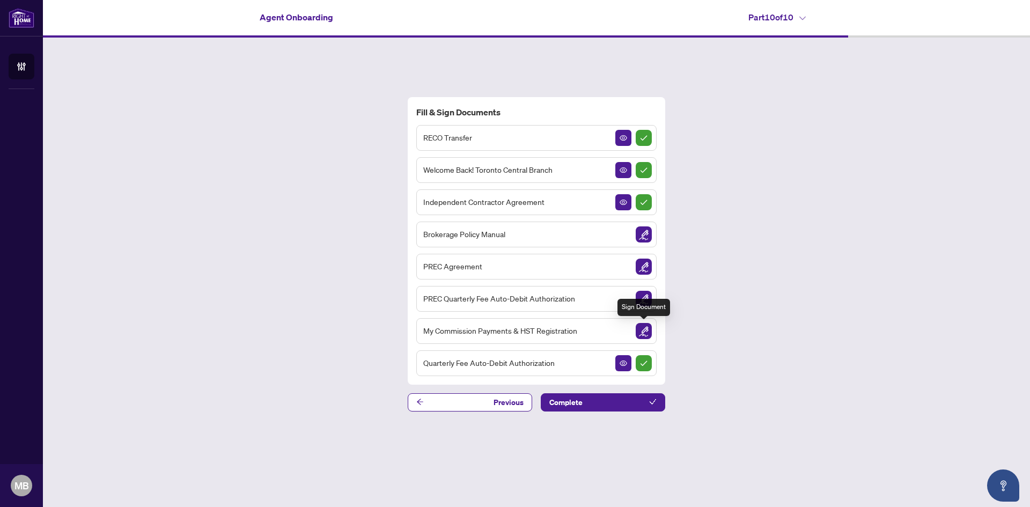
click at [639, 329] on img "Sign Document" at bounding box center [644, 331] width 16 height 16
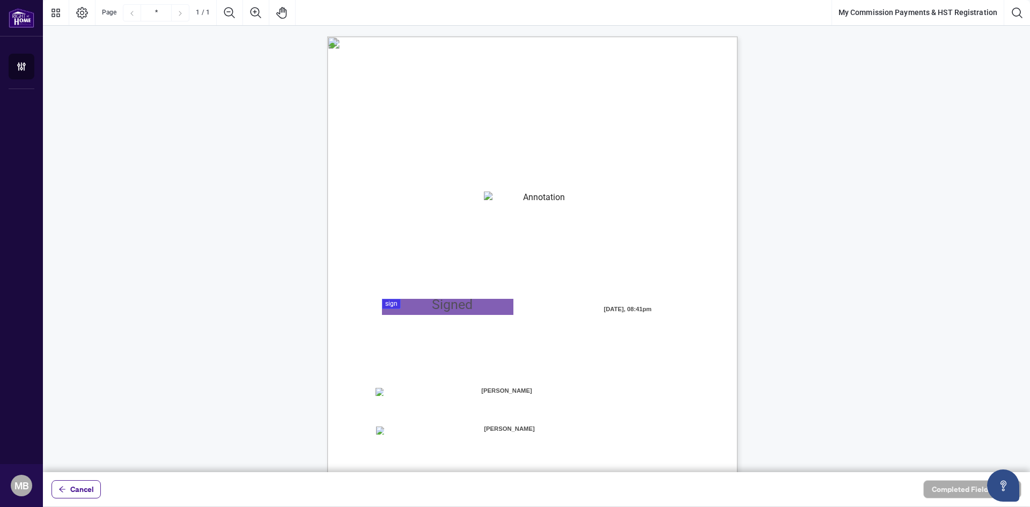
click at [507, 205] on textarea "01K2MR893CJVX8DST650RRE53F" at bounding box center [540, 199] width 112 height 16
type textarea "**********"
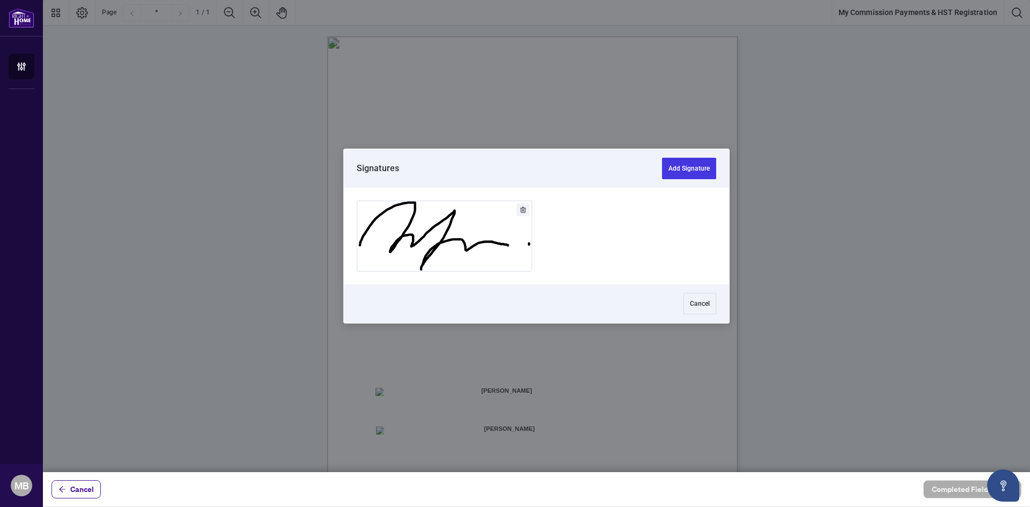
click at [446, 313] on div at bounding box center [536, 236] width 987 height 472
click at [454, 247] on button "Add Signature" at bounding box center [444, 236] width 174 height 70
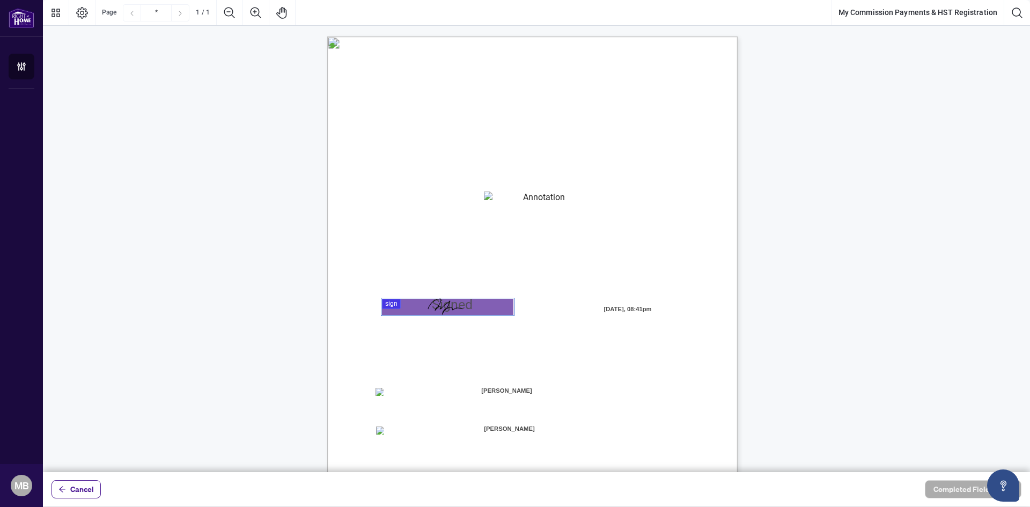
scroll to position [106, 0]
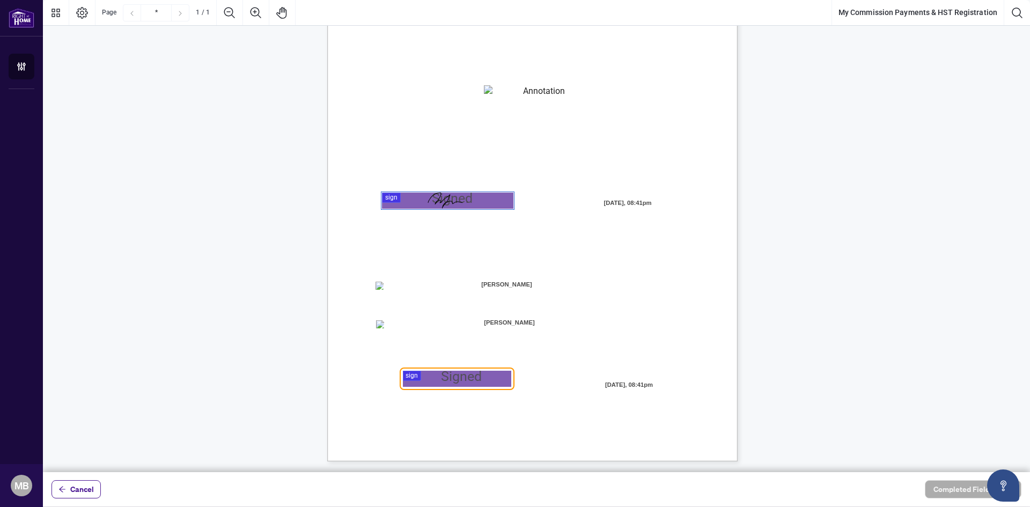
click at [463, 371] on div at bounding box center [536, 236] width 987 height 472
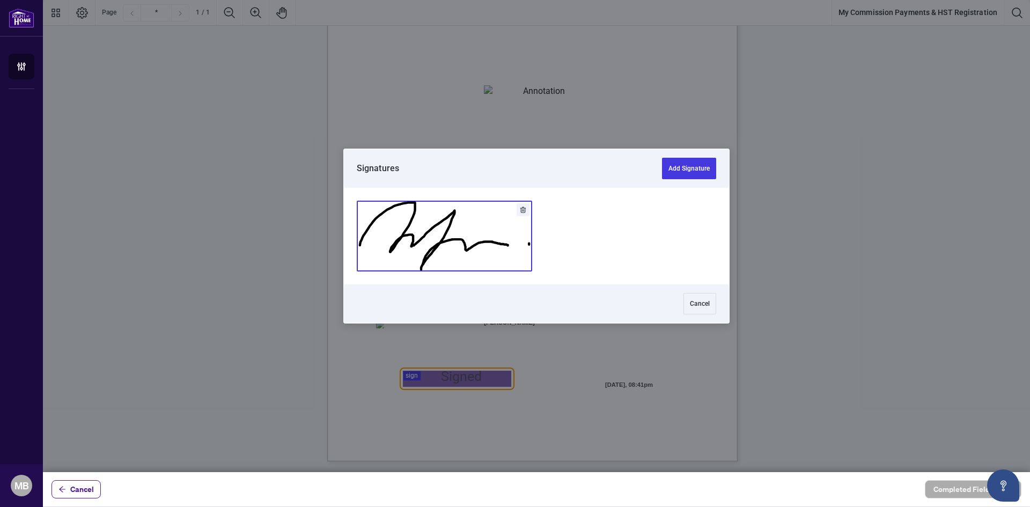
click at [468, 248] on button "Add Signature" at bounding box center [444, 236] width 174 height 70
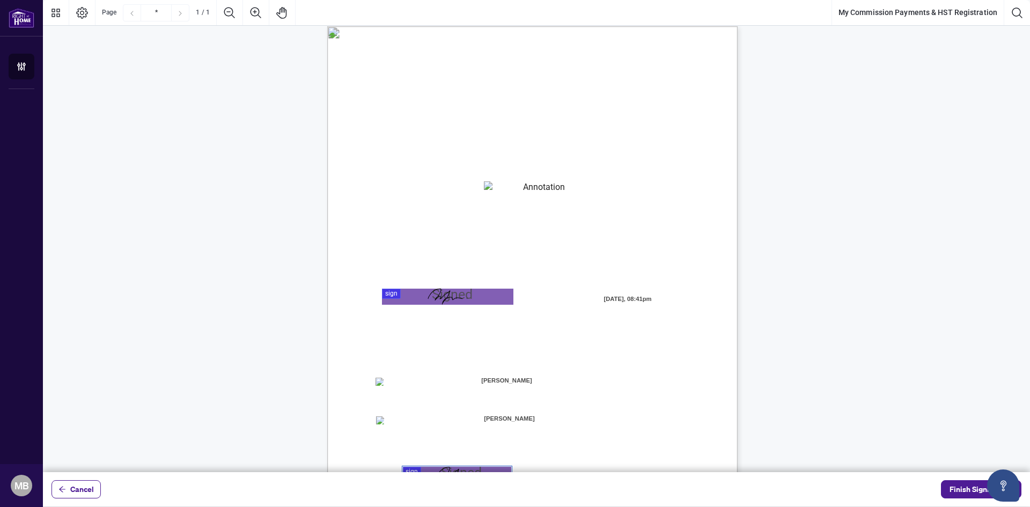
scroll to position [0, 0]
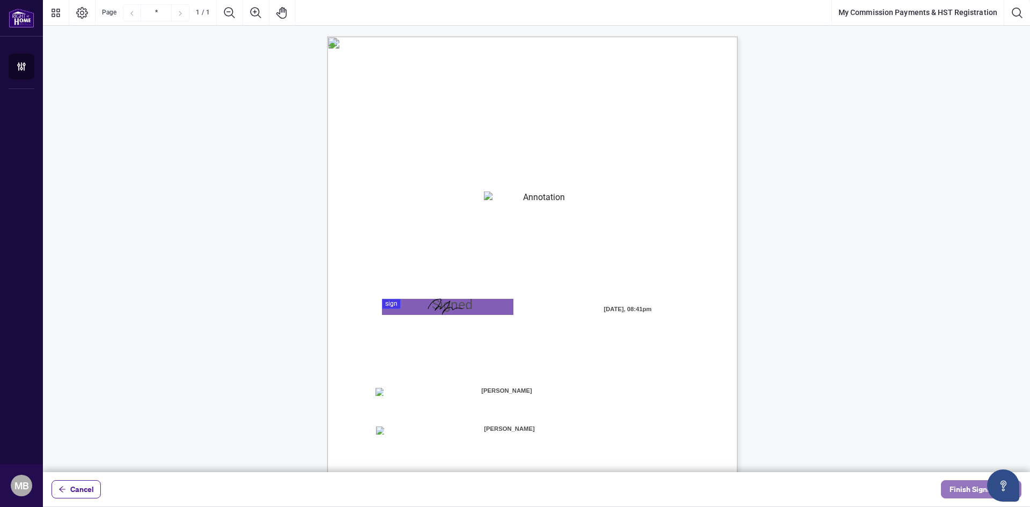
click at [976, 495] on span "Finish Signing" at bounding box center [973, 489] width 48 height 17
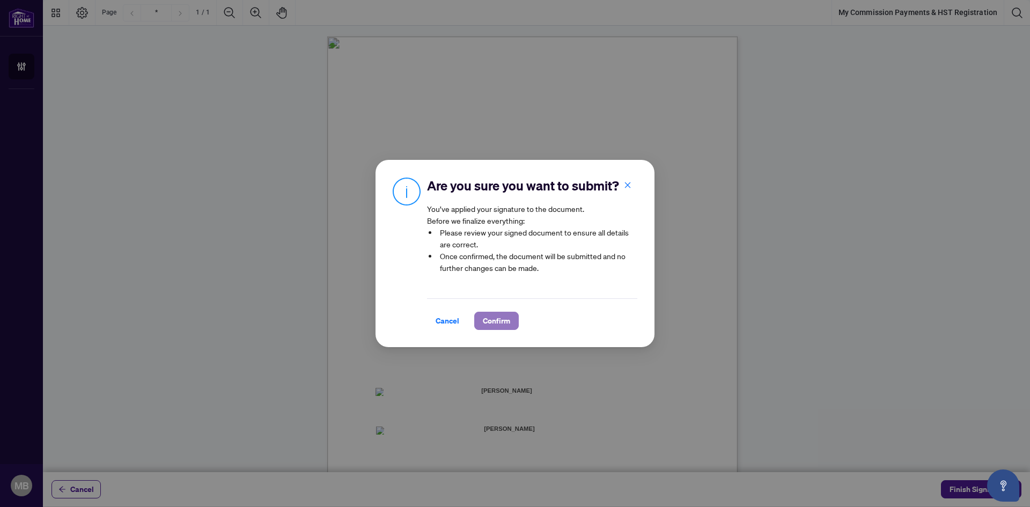
click at [508, 319] on span "Confirm" at bounding box center [496, 320] width 27 height 17
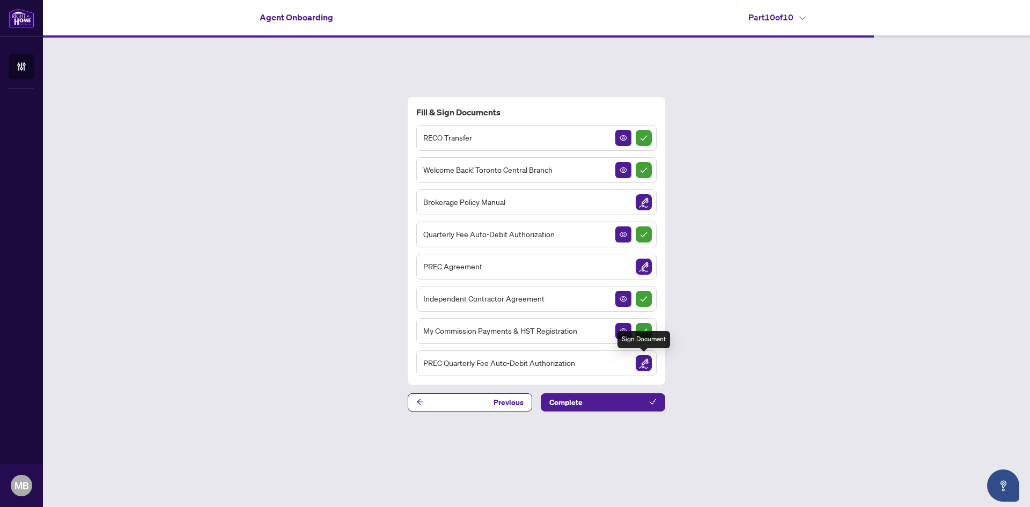
click at [644, 364] on img "Sign Document" at bounding box center [644, 363] width 16 height 16
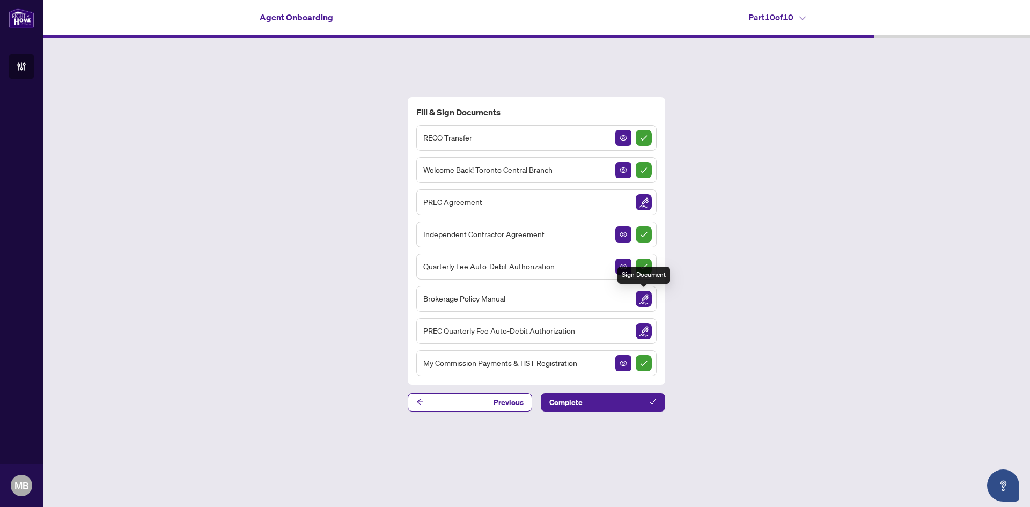
click at [648, 298] on img "Sign Document" at bounding box center [644, 299] width 16 height 16
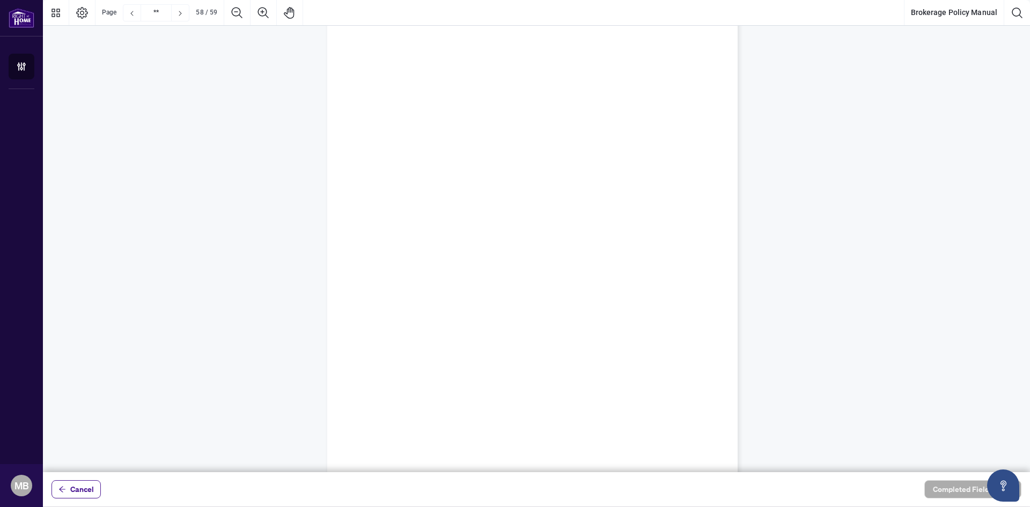
scroll to position [31683, 0]
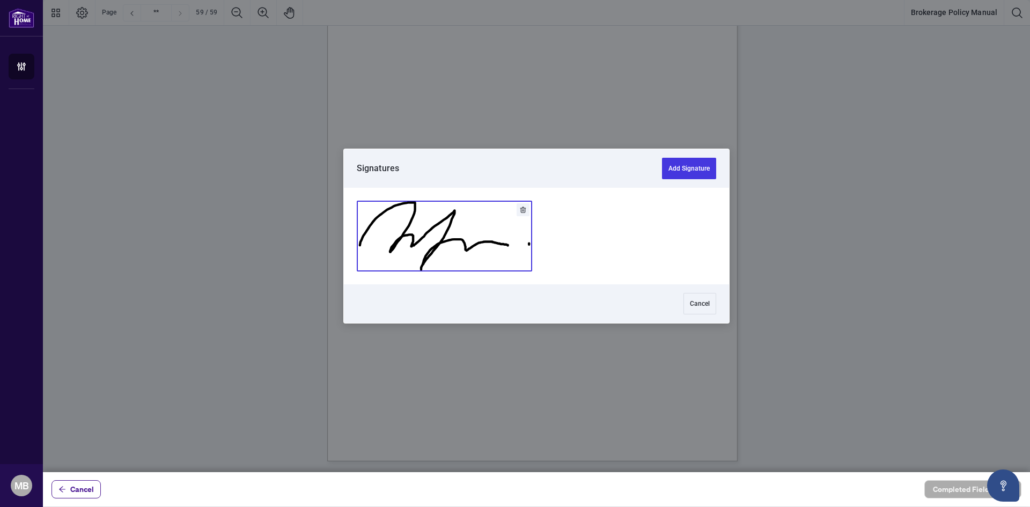
click at [527, 230] on div at bounding box center [536, 236] width 987 height 472
click at [445, 224] on button "Add Signature" at bounding box center [444, 236] width 174 height 70
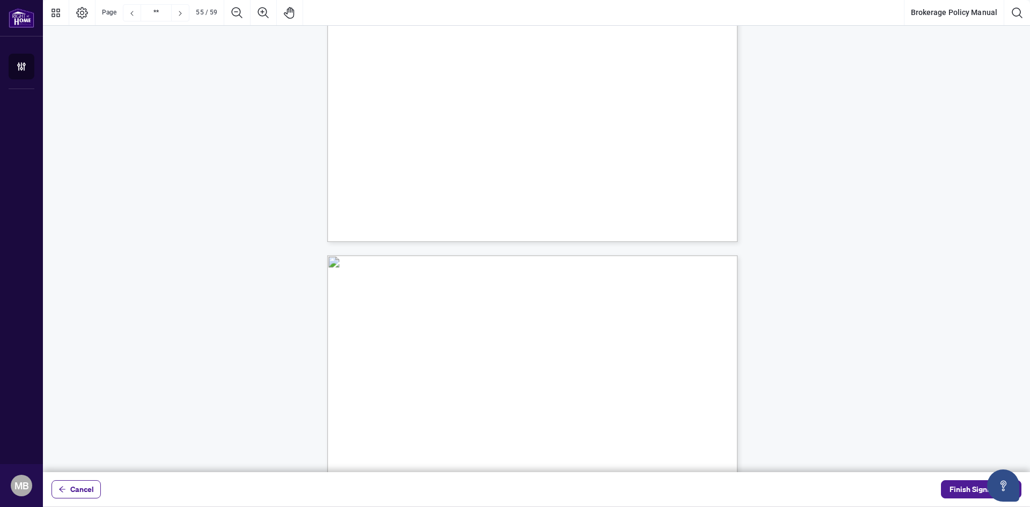
scroll to position [29887, 0]
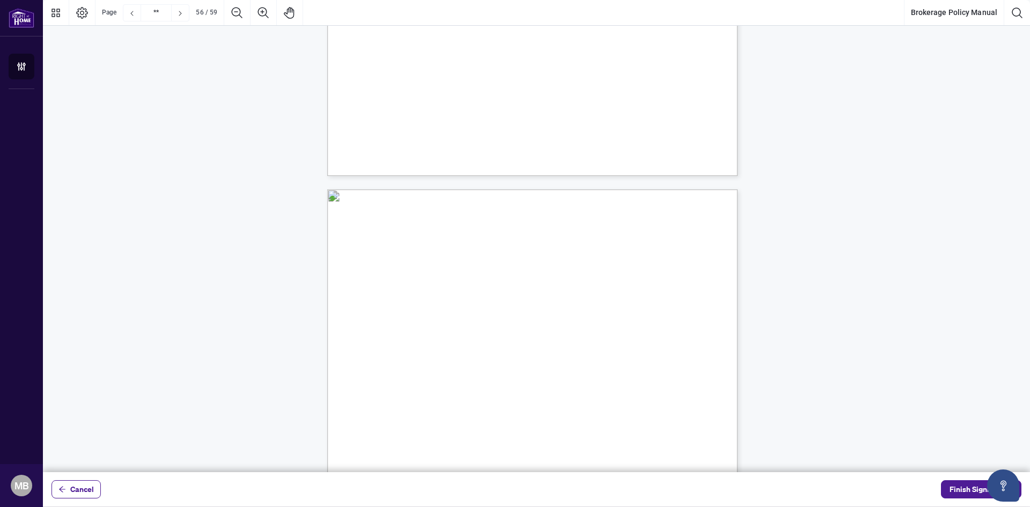
type input "**"
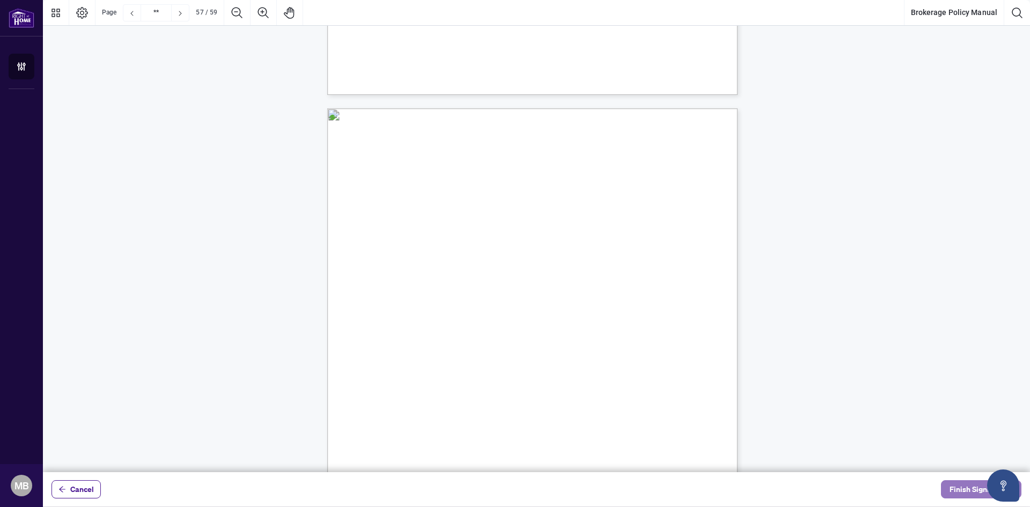
click at [961, 490] on span "Finish Signing" at bounding box center [973, 489] width 48 height 17
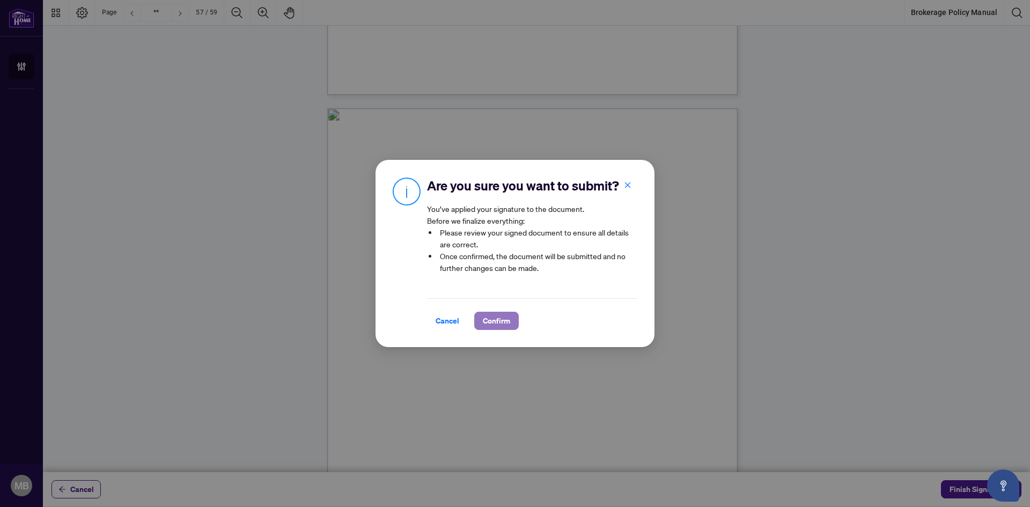
click at [499, 315] on span "Confirm" at bounding box center [496, 320] width 27 height 17
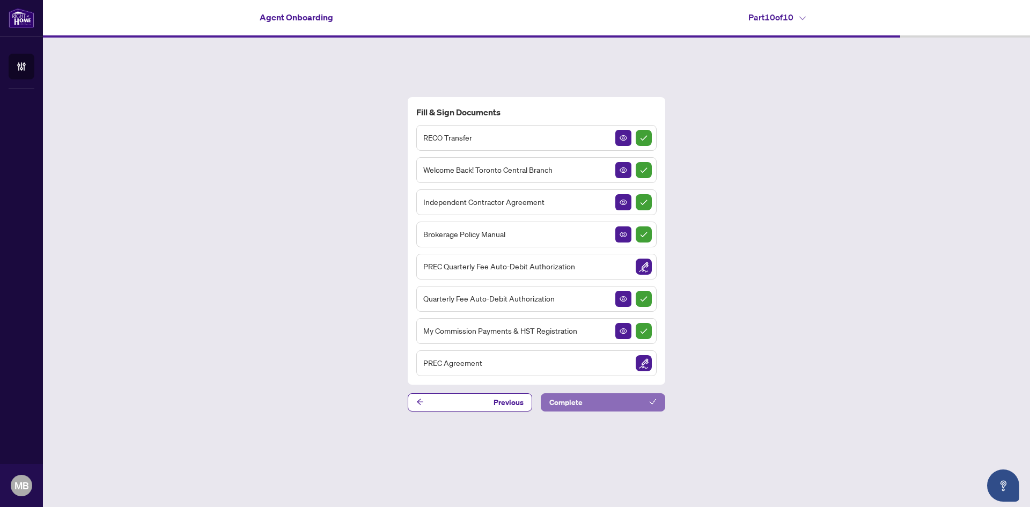
click at [602, 397] on button "Complete" at bounding box center [603, 402] width 124 height 18
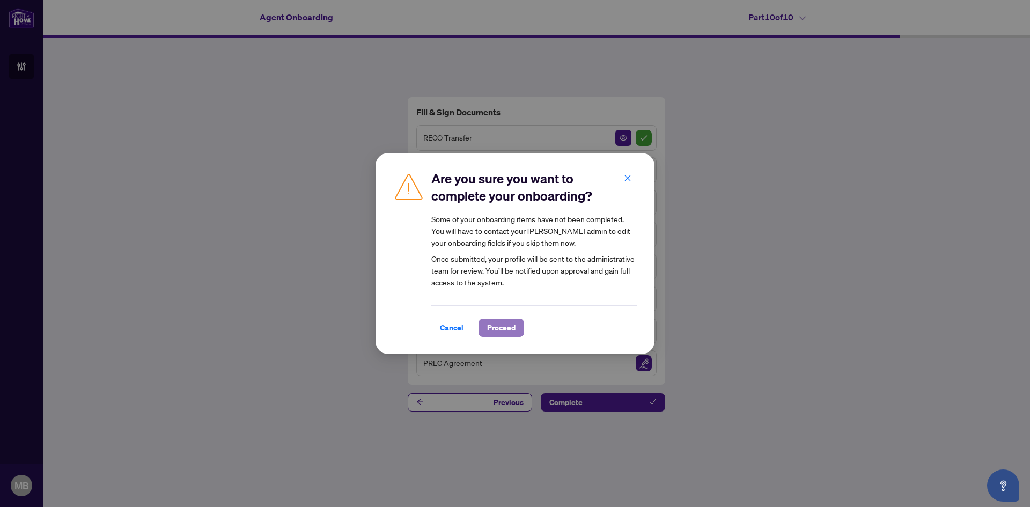
click at [511, 327] on span "Proceed" at bounding box center [501, 327] width 28 height 17
